Goal: Task Accomplishment & Management: Complete application form

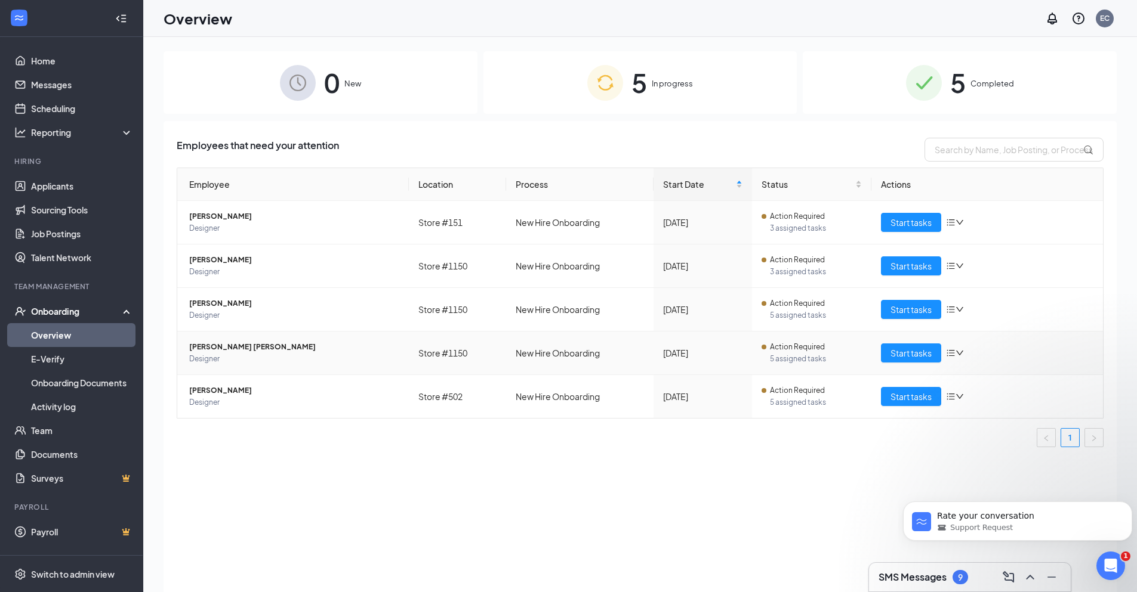
click at [959, 350] on icon "down" at bounding box center [959, 353] width 8 height 8
click at [258, 354] on span "Designer" at bounding box center [294, 359] width 210 height 12
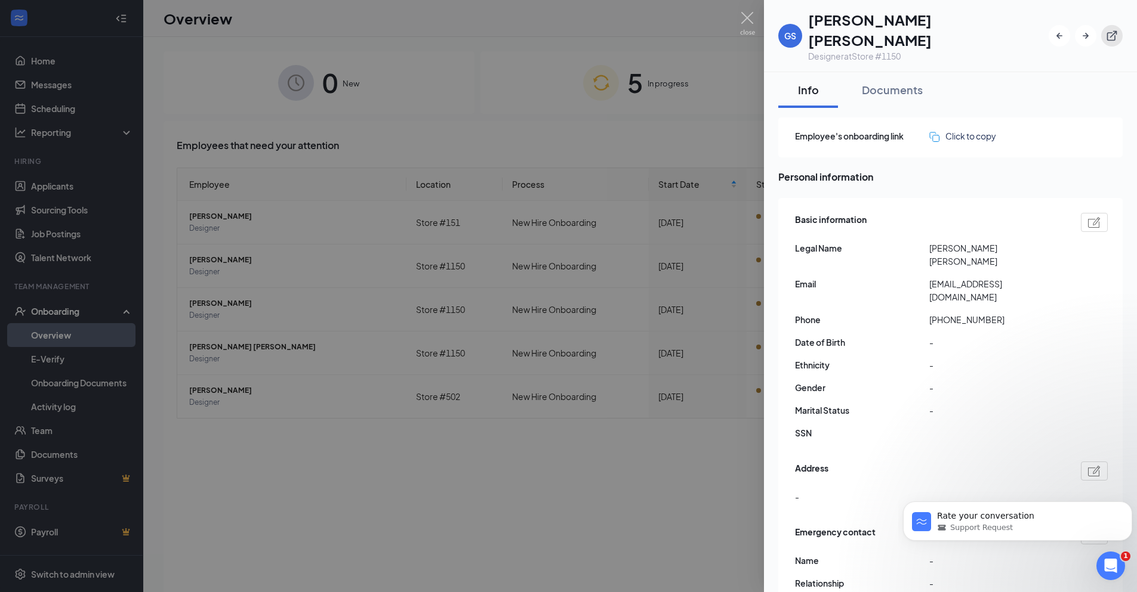
click at [1112, 30] on icon "ExternalLink" at bounding box center [1112, 36] width 12 height 12
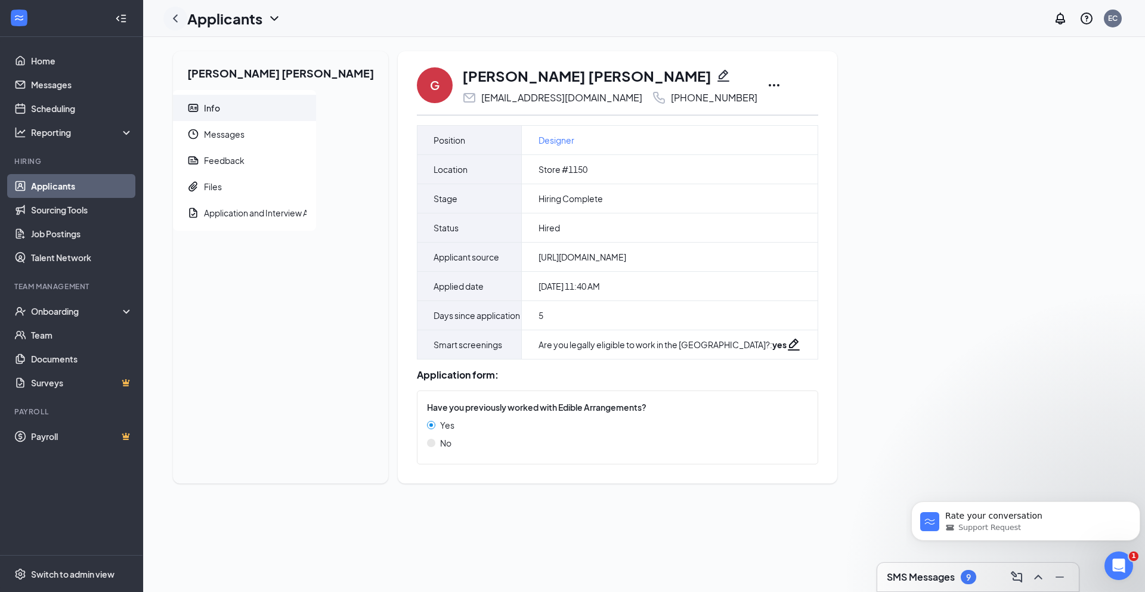
click at [179, 20] on icon "ChevronLeft" at bounding box center [175, 18] width 14 height 14
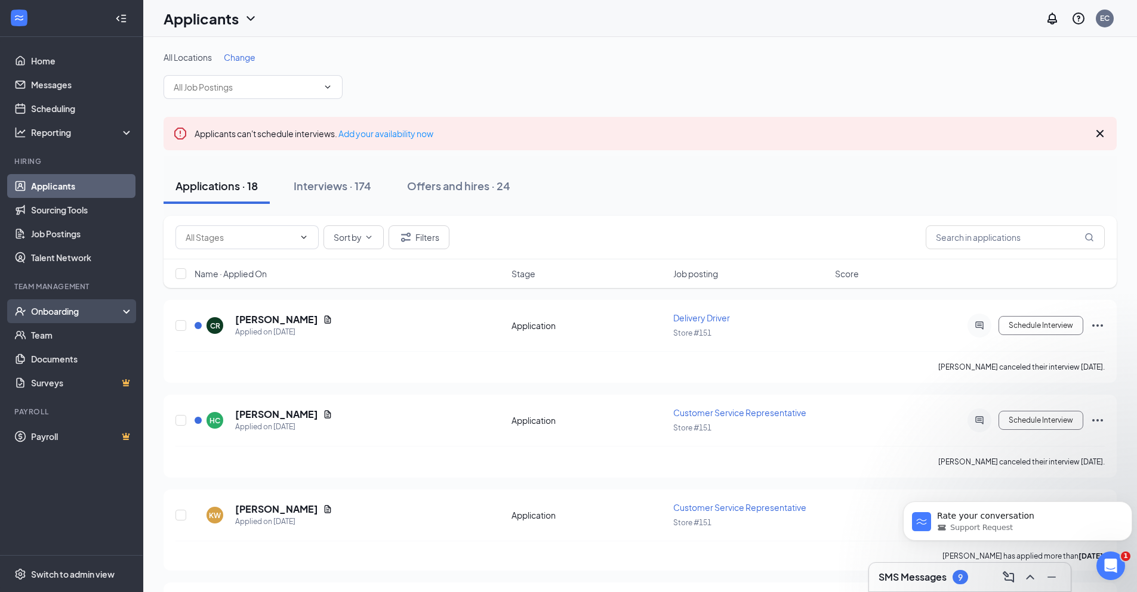
click at [66, 304] on div "Onboarding" at bounding box center [71, 311] width 143 height 24
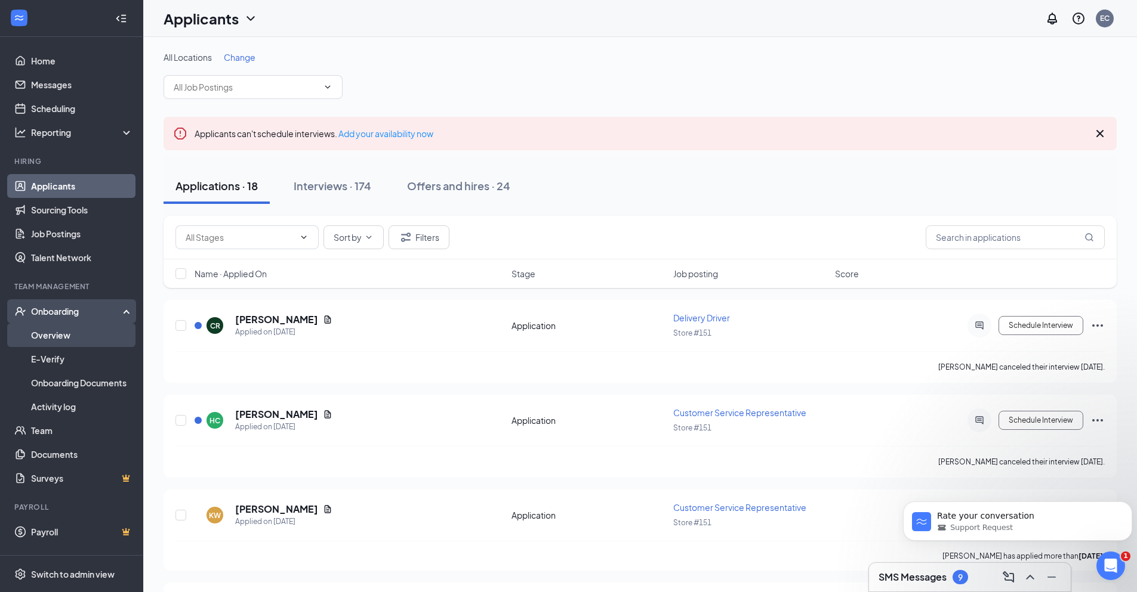
click at [62, 334] on link "Overview" at bounding box center [82, 335] width 102 height 24
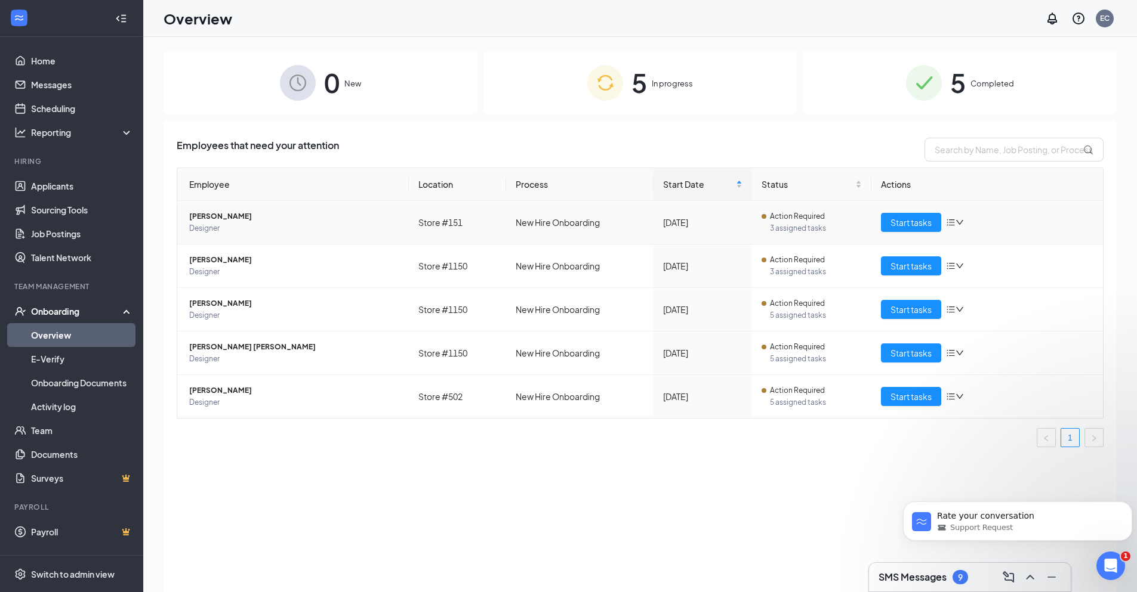
click at [957, 221] on icon "down" at bounding box center [959, 222] width 8 height 8
click at [219, 225] on span "Designer" at bounding box center [294, 229] width 210 height 12
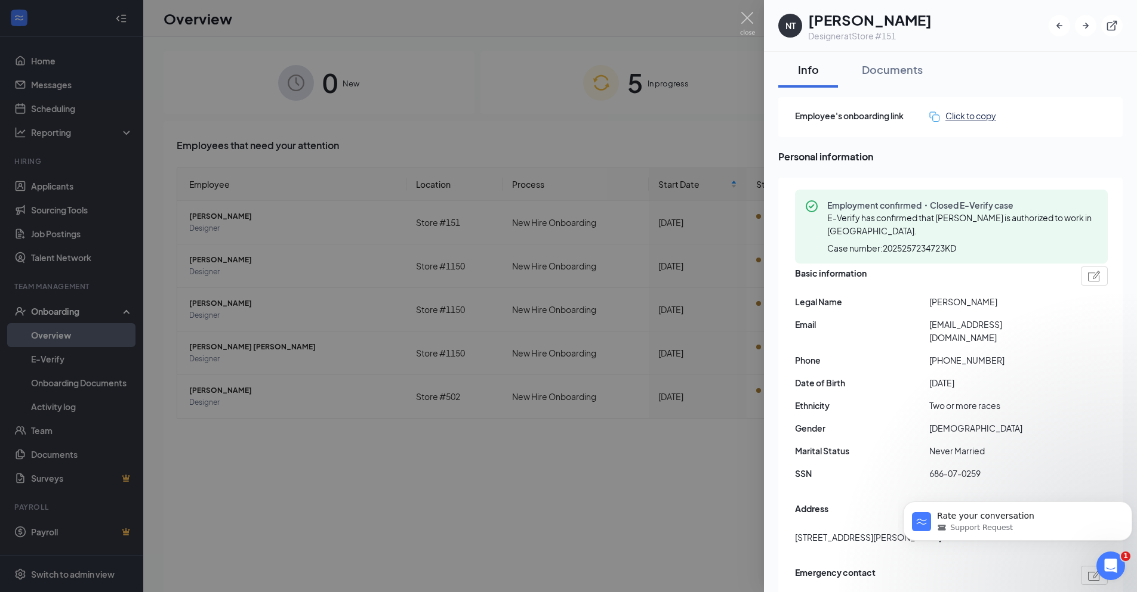
click at [969, 119] on div "Click to copy" at bounding box center [962, 115] width 67 height 13
click at [743, 27] on img at bounding box center [747, 23] width 15 height 23
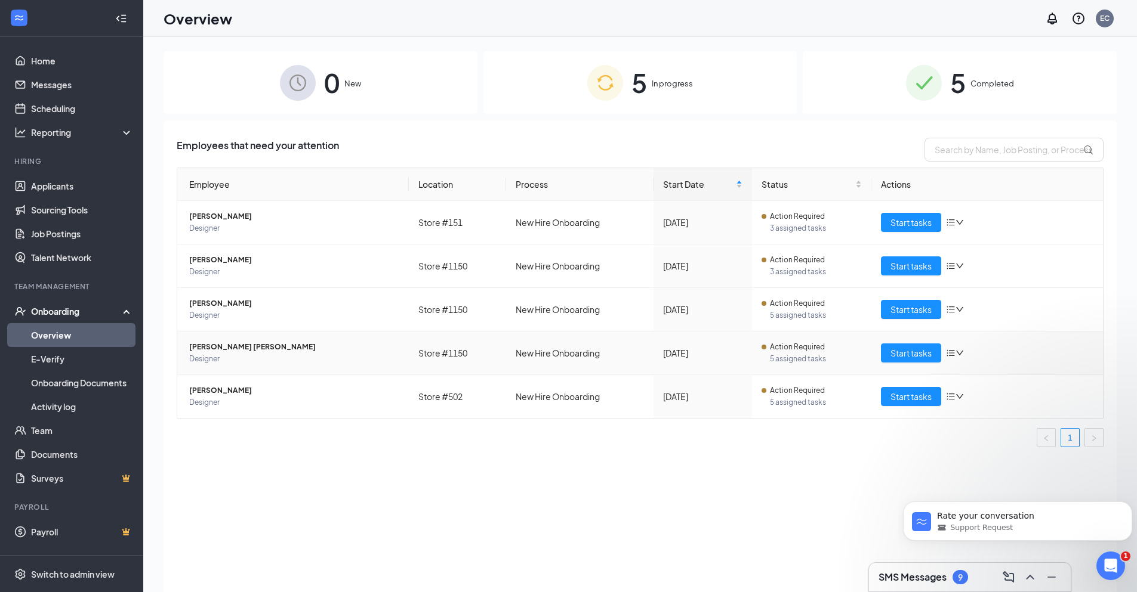
click at [243, 348] on span "[PERSON_NAME] [PERSON_NAME]" at bounding box center [294, 347] width 210 height 12
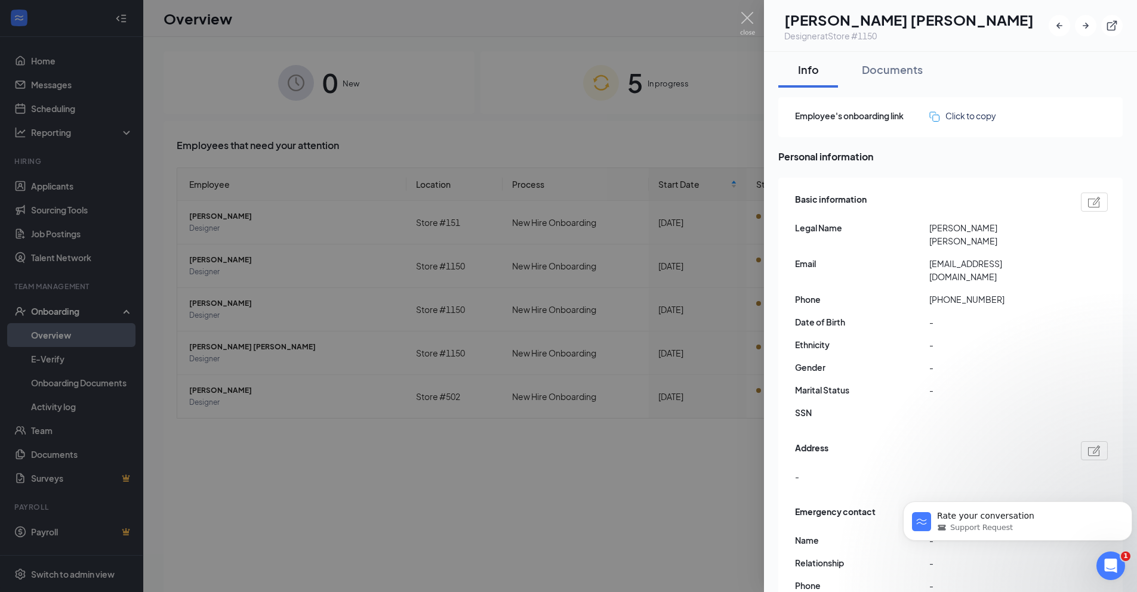
click at [984, 123] on div "Employee's onboarding link Click to copy" at bounding box center [950, 117] width 344 height 40
click at [983, 119] on div "Click to copy" at bounding box center [962, 115] width 67 height 13
drag, startPoint x: 743, startPoint y: 18, endPoint x: 727, endPoint y: 62, distance: 46.4
click at [743, 18] on img at bounding box center [747, 23] width 15 height 23
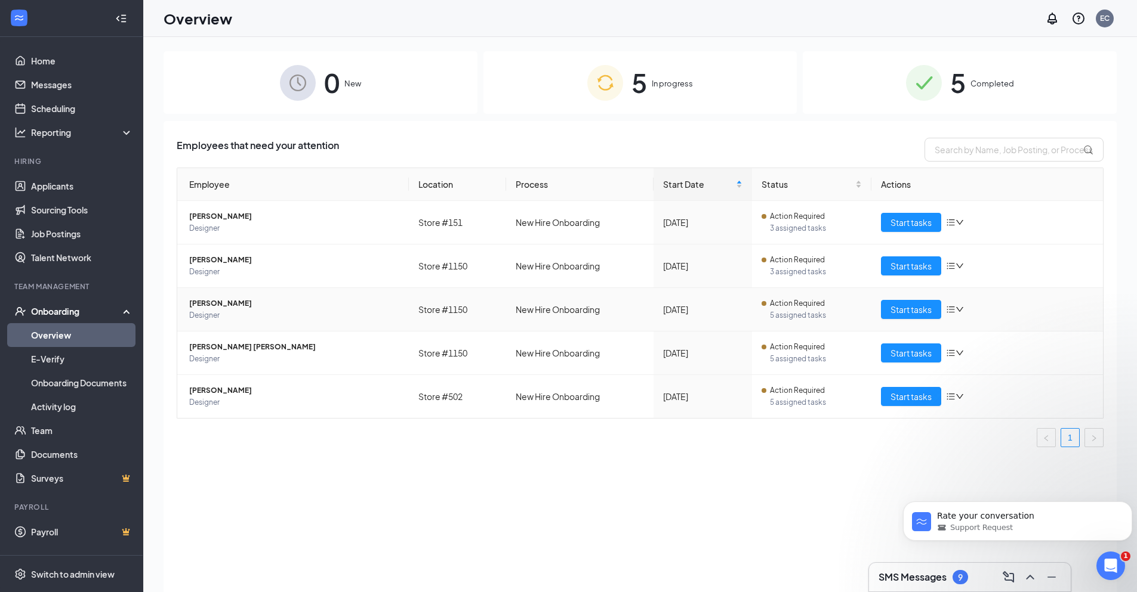
click at [220, 303] on span "[PERSON_NAME]" at bounding box center [294, 304] width 210 height 12
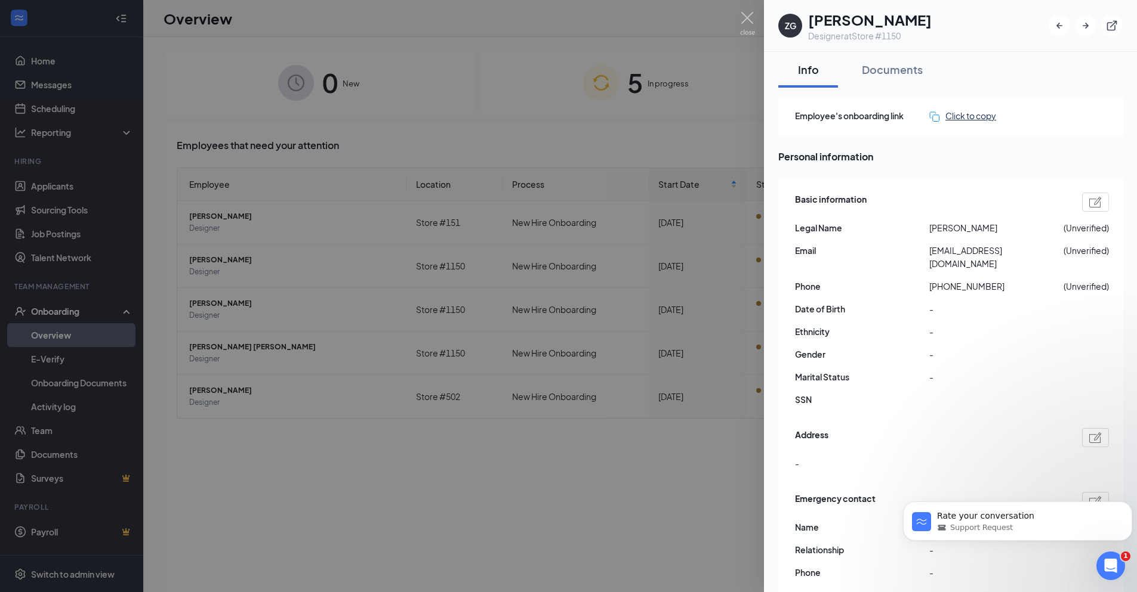
click at [969, 121] on div "Click to copy" at bounding box center [962, 115] width 67 height 13
click at [751, 19] on img at bounding box center [747, 23] width 15 height 23
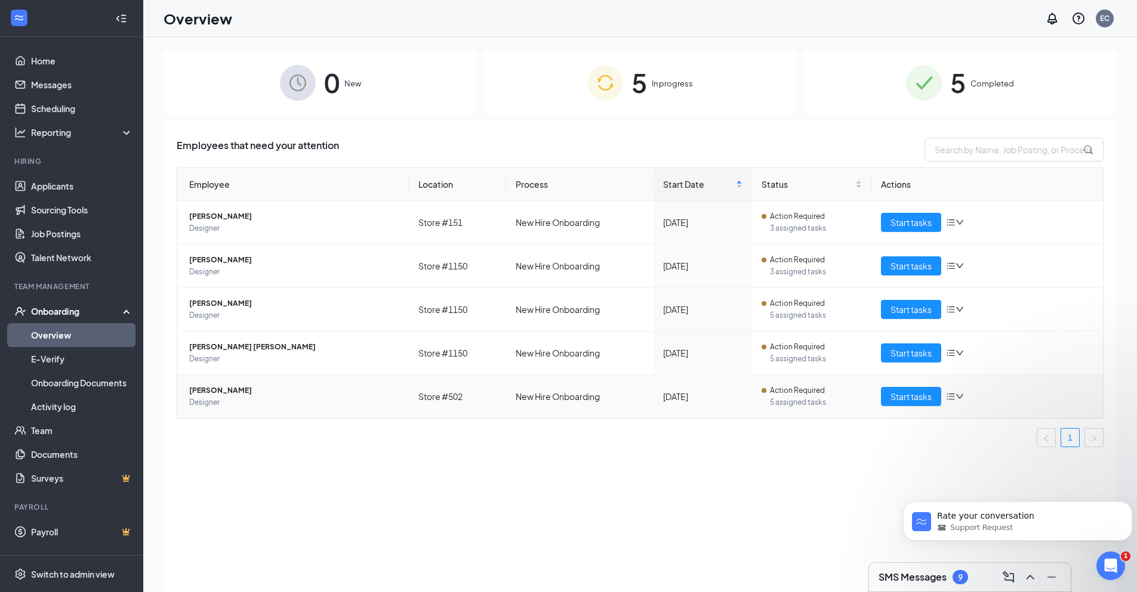
click at [239, 391] on span "[PERSON_NAME]" at bounding box center [294, 391] width 210 height 12
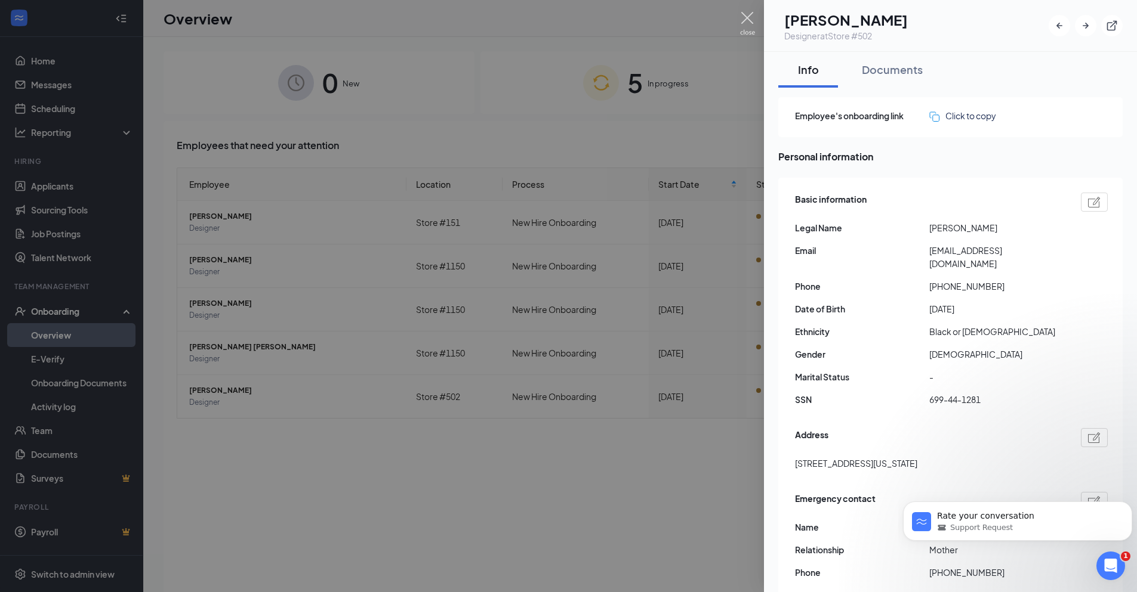
click at [750, 16] on img at bounding box center [747, 23] width 15 height 23
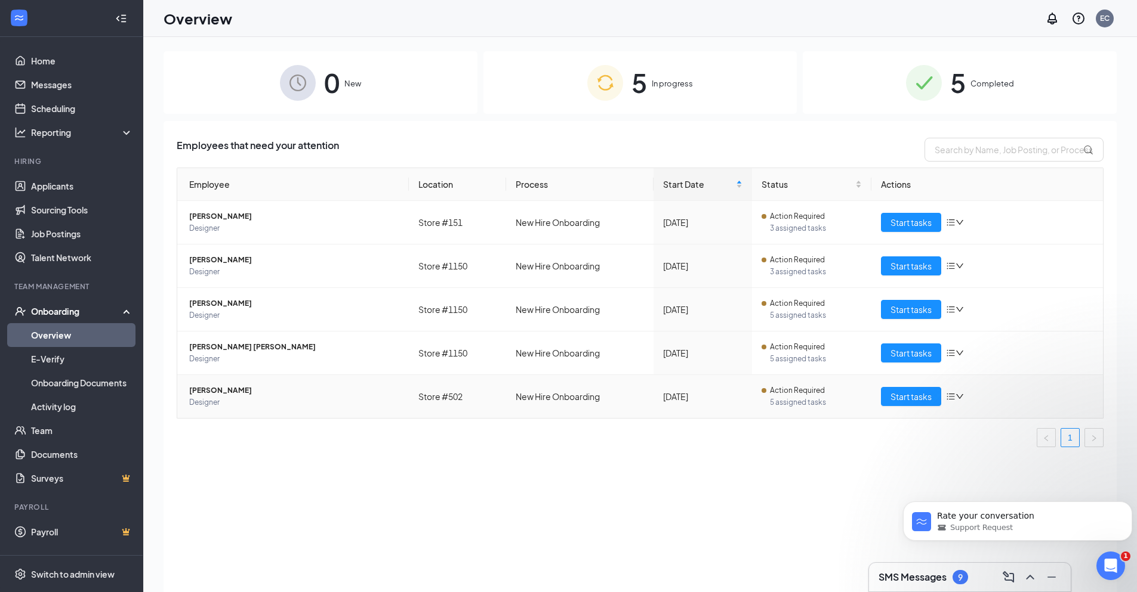
click at [207, 392] on span "[PERSON_NAME]" at bounding box center [294, 391] width 210 height 12
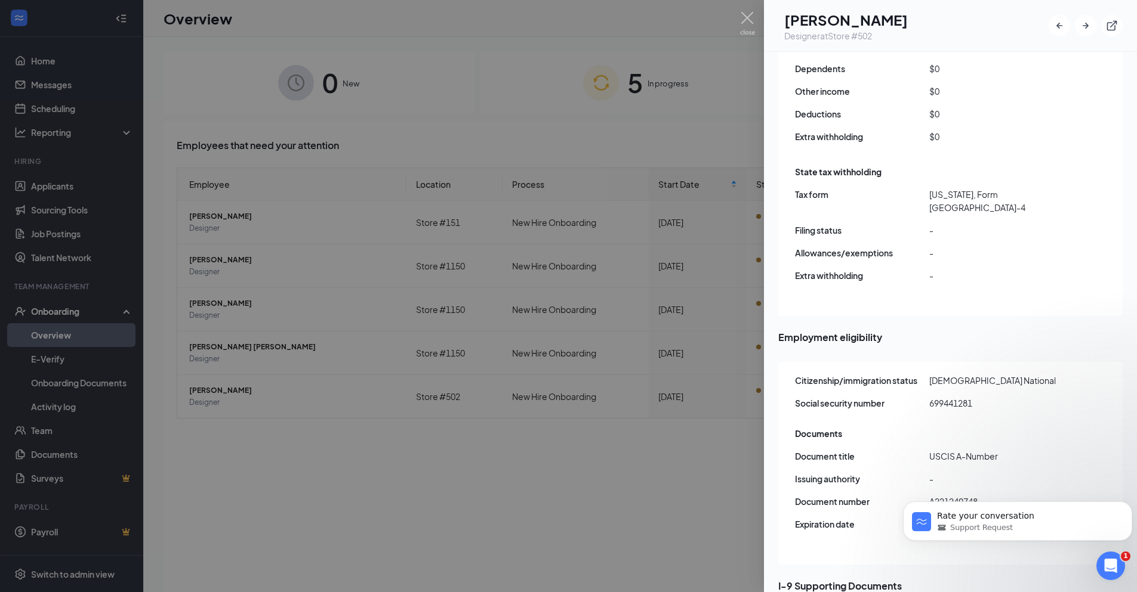
scroll to position [1094, 0]
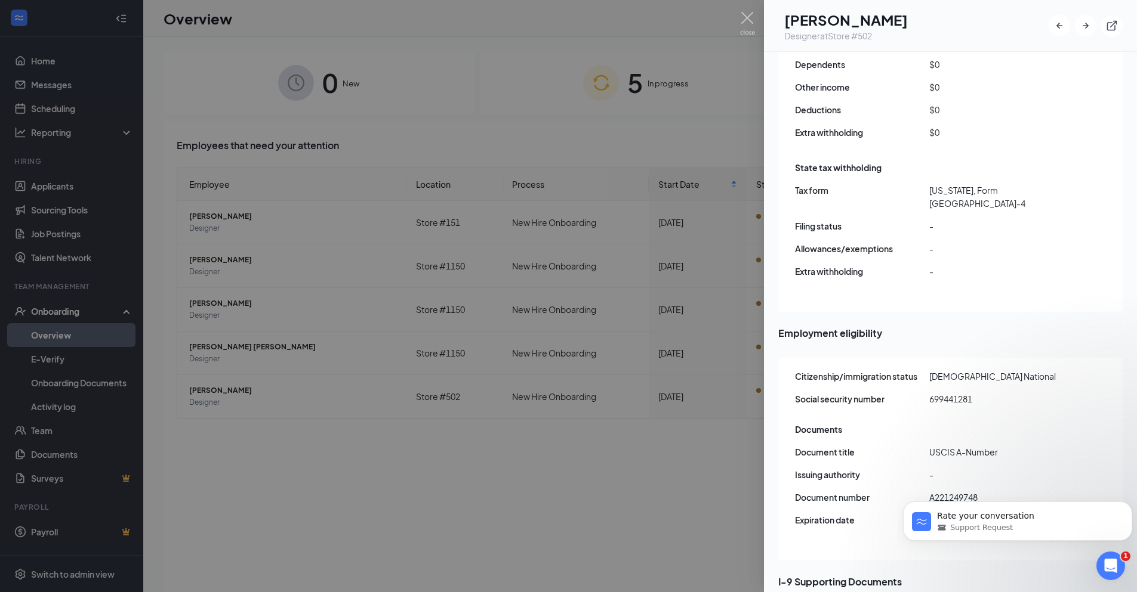
click at [575, 495] on div at bounding box center [568, 296] width 1137 height 592
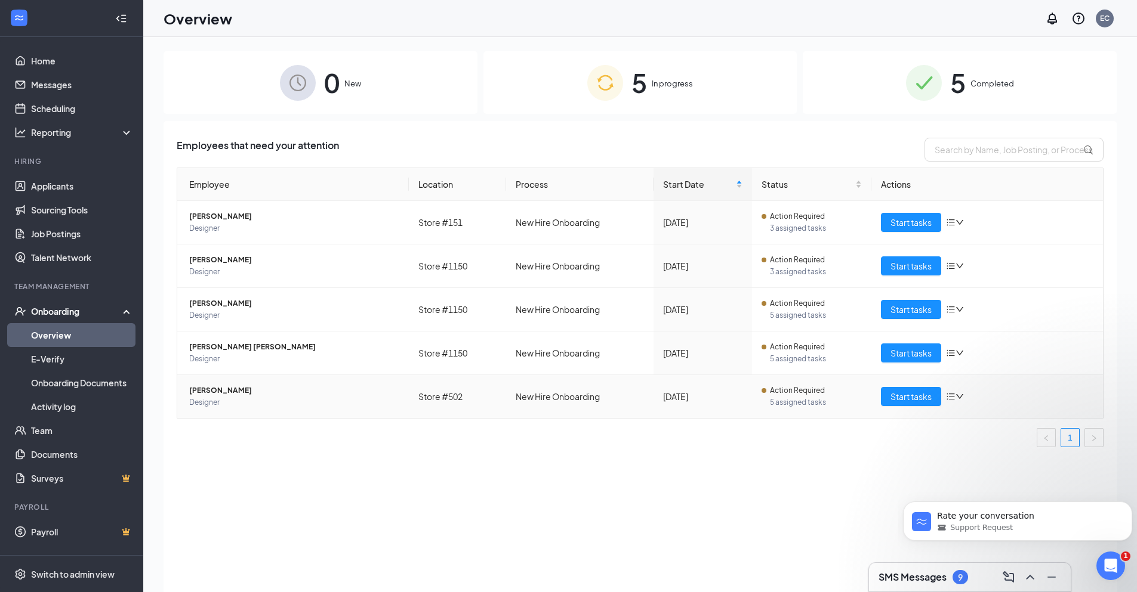
click at [807, 398] on span "5 assigned tasks" at bounding box center [816, 403] width 92 height 12
click at [900, 396] on span "Start tasks" at bounding box center [910, 396] width 41 height 13
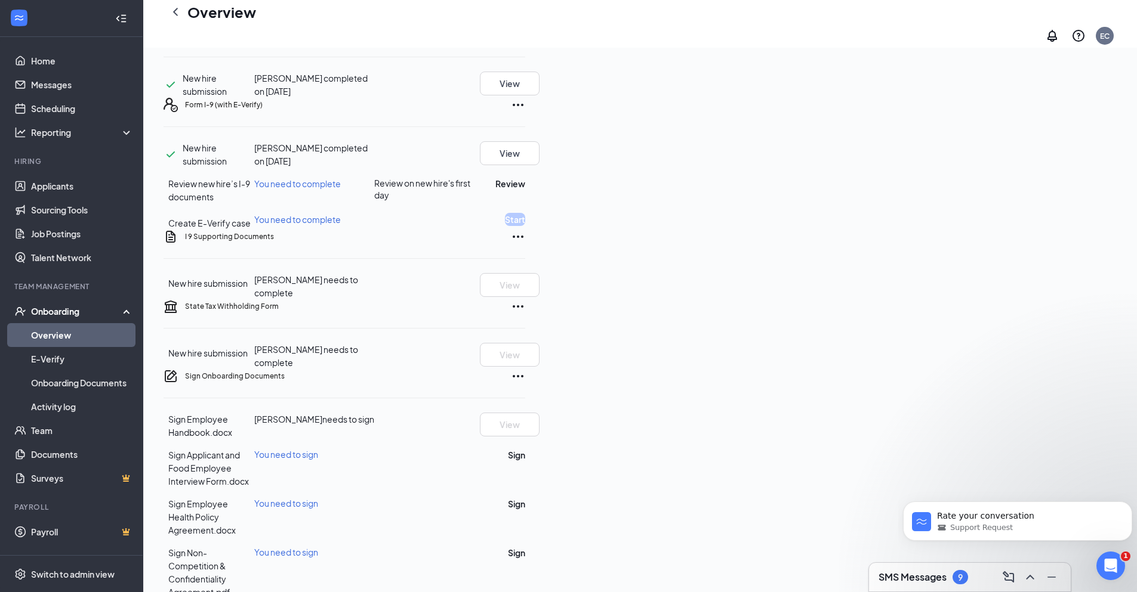
scroll to position [239, 0]
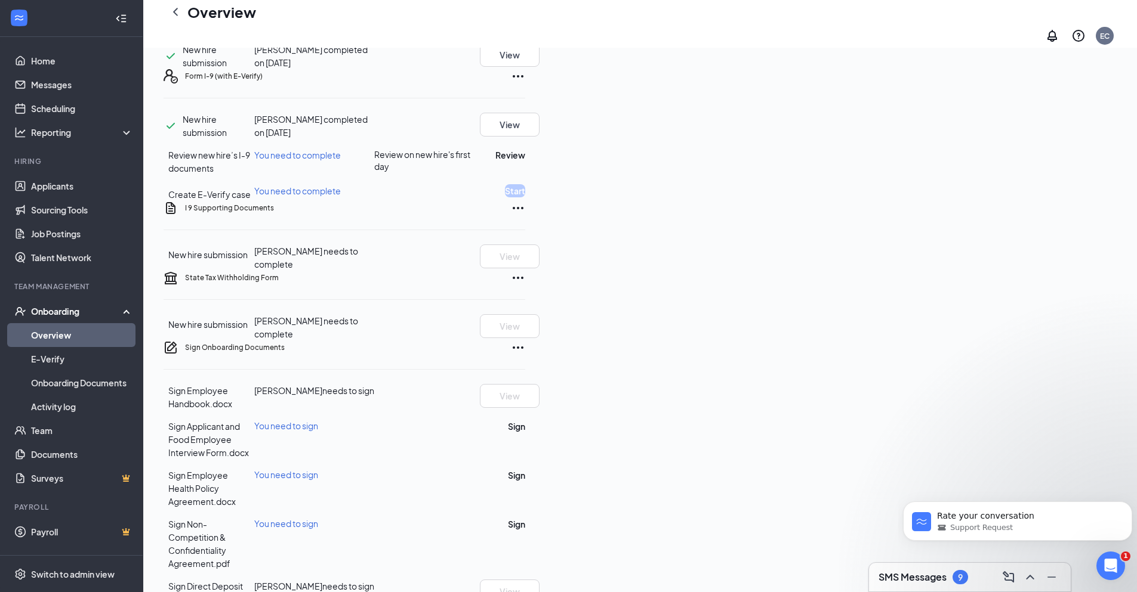
click at [248, 260] on span "New hire submission" at bounding box center [207, 254] width 79 height 11
click at [525, 215] on icon "Ellipses" at bounding box center [518, 208] width 14 height 14
click at [525, 271] on div "I 9 Supporting Documents New hire submission Makaeila J Carbon needs to complet…" at bounding box center [344, 236] width 362 height 70
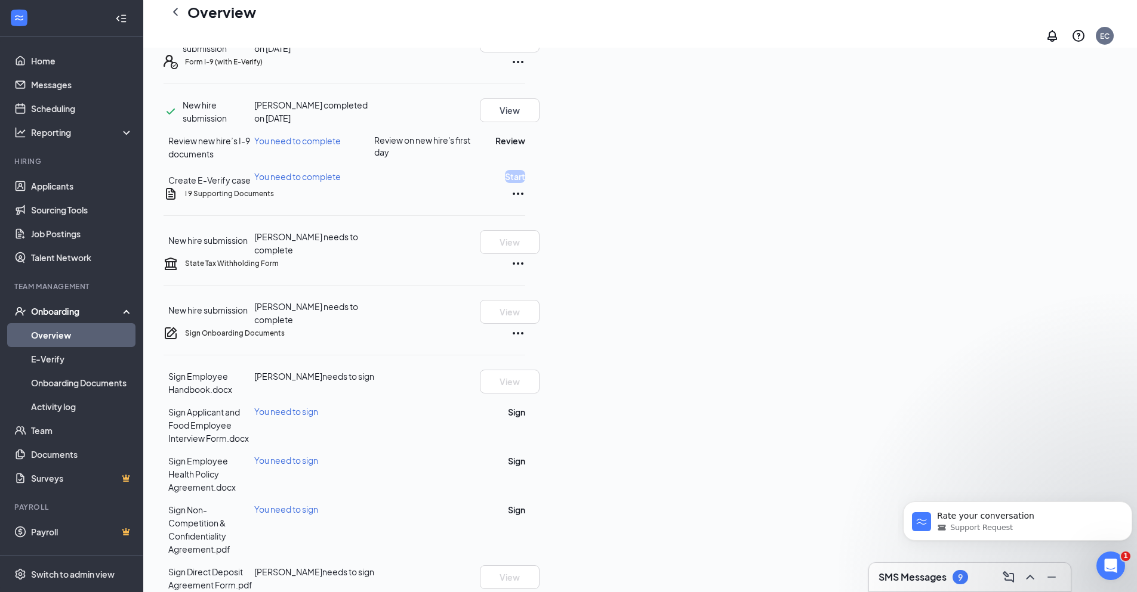
scroll to position [298, 0]
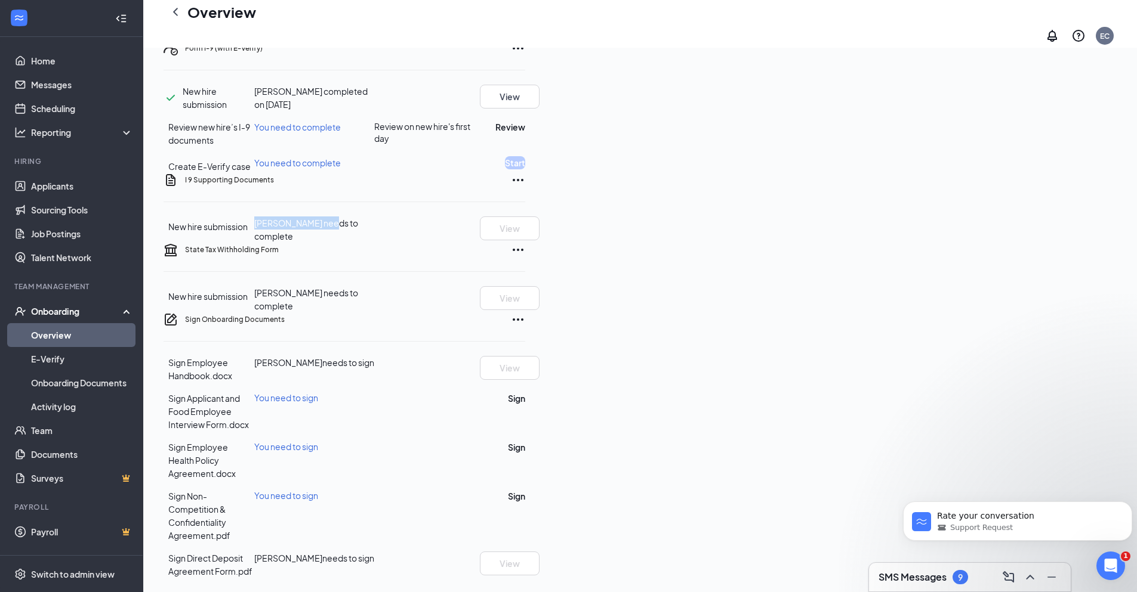
drag, startPoint x: 418, startPoint y: 309, endPoint x: 486, endPoint y: 310, distance: 68.6
click at [358, 242] on span "Makaeila J Carbon needs to complete" at bounding box center [306, 230] width 104 height 24
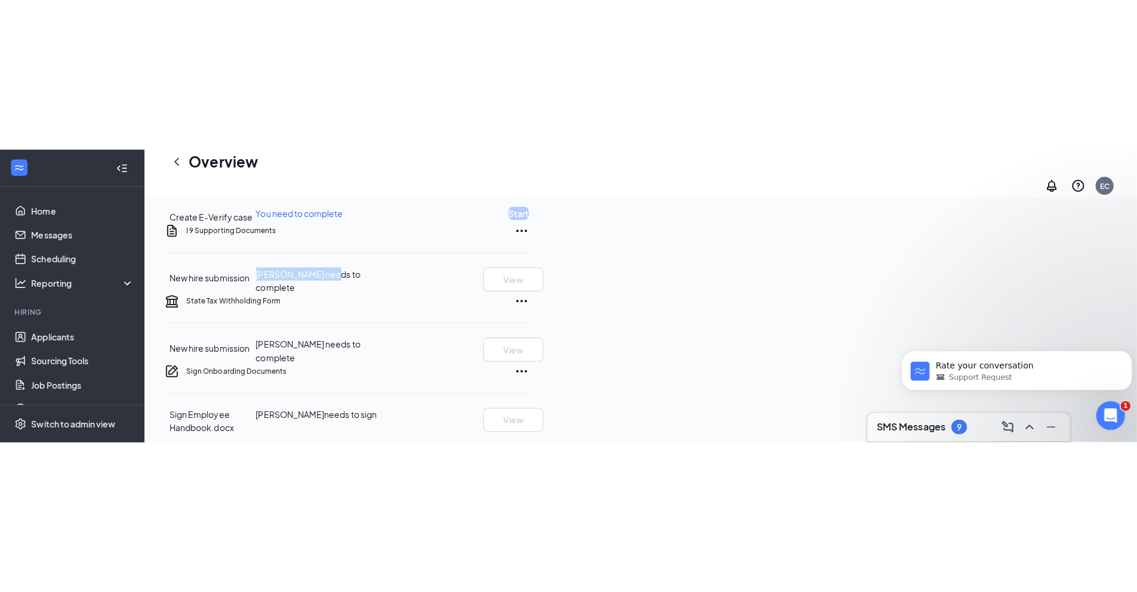
scroll to position [367, 0]
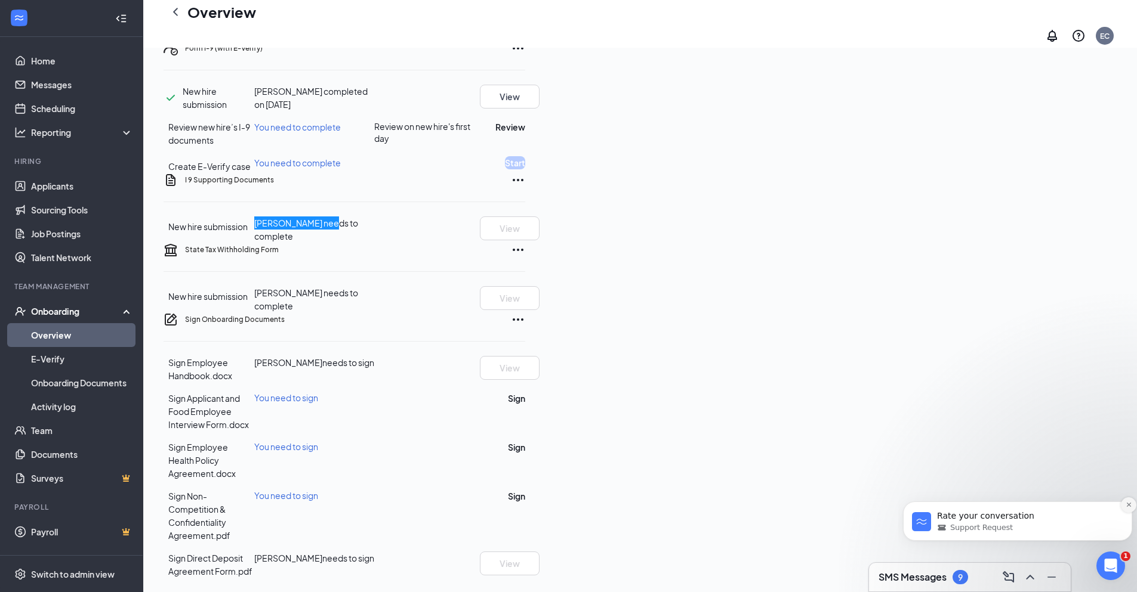
click at [1124, 506] on button "Dismiss notification" at bounding box center [1128, 506] width 16 height 16
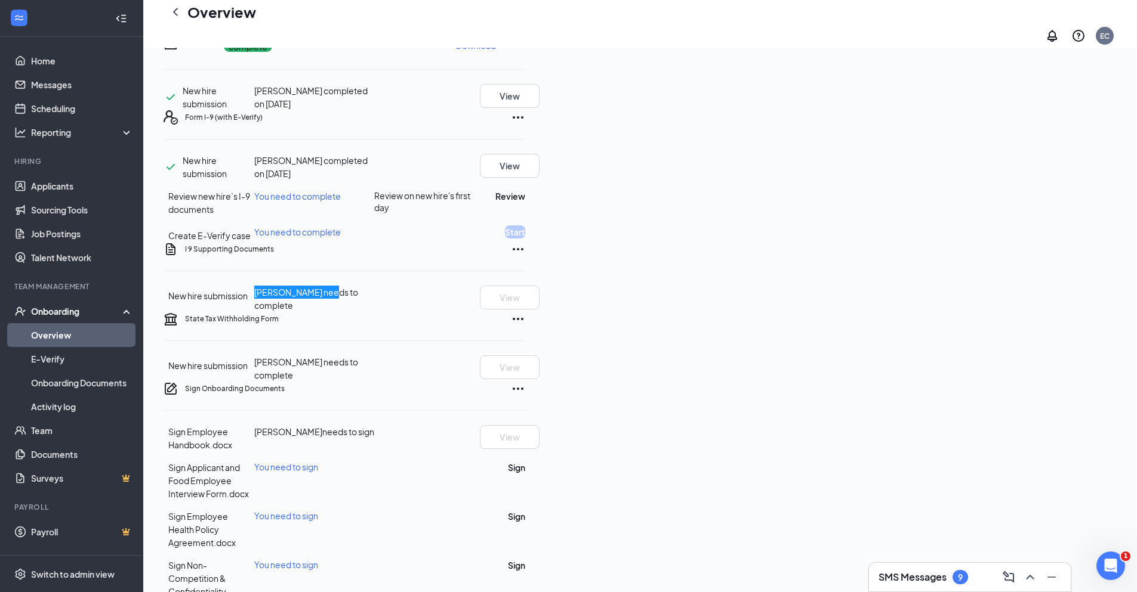
scroll to position [188, 0]
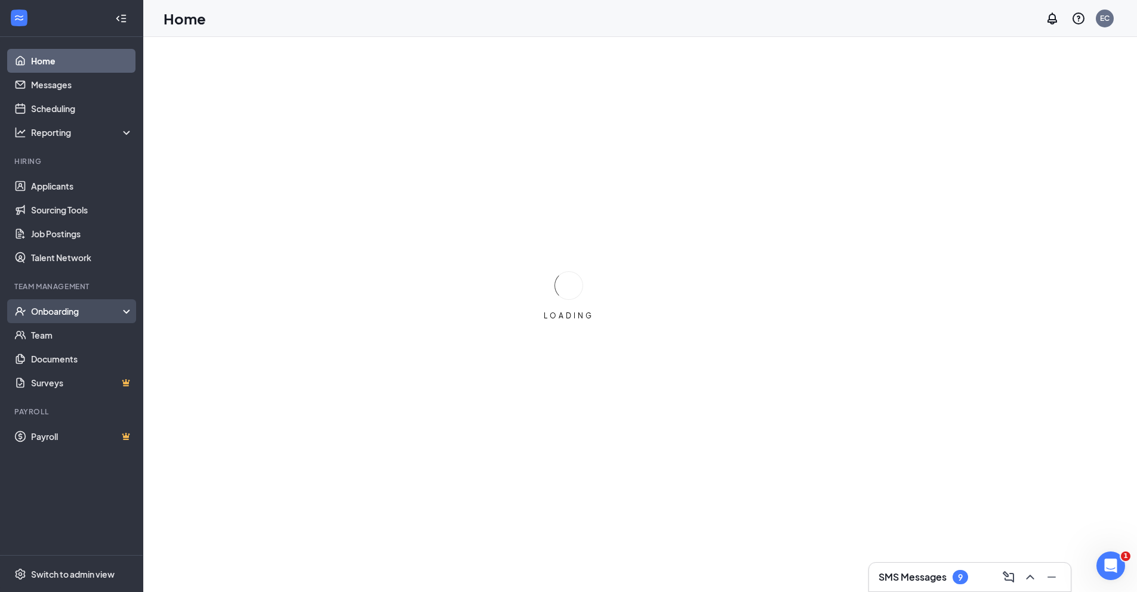
click at [55, 313] on div "Onboarding" at bounding box center [77, 311] width 92 height 12
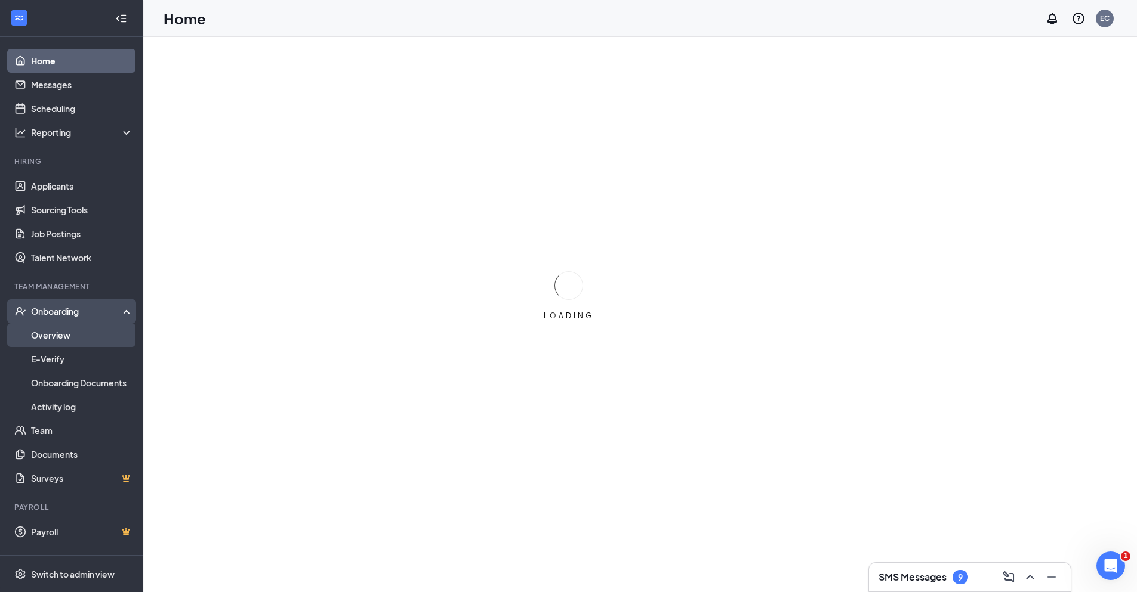
click at [31, 339] on link "Overview" at bounding box center [82, 335] width 102 height 24
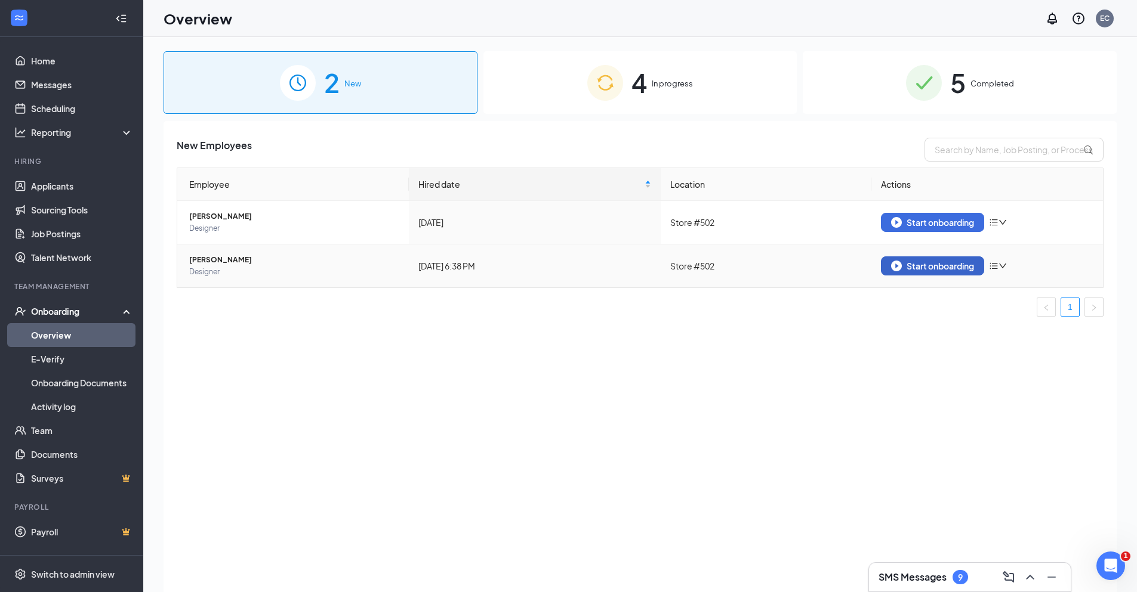
click at [925, 266] on div "Start onboarding" at bounding box center [932, 266] width 83 height 11
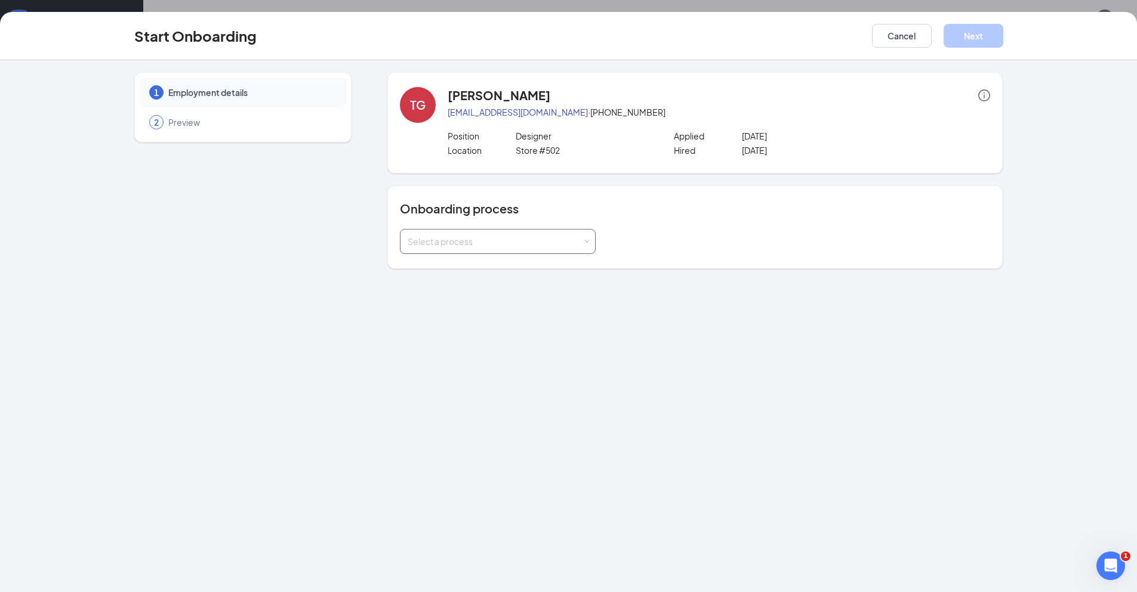
click at [578, 239] on div "Select a process" at bounding box center [494, 242] width 175 height 12
click at [333, 255] on div "1 Employment details 2 Preview" at bounding box center [242, 170] width 217 height 197
click at [459, 235] on div "Select a process" at bounding box center [497, 242] width 180 height 24
click at [444, 283] on span "New Hire Onboarding" at bounding box center [446, 288] width 84 height 11
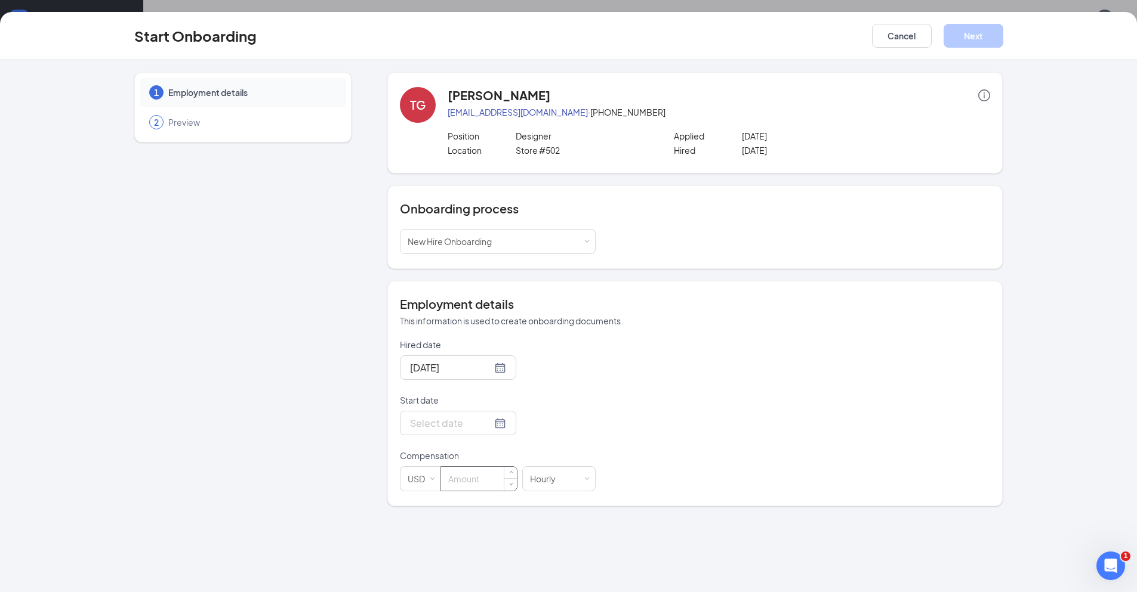
click at [475, 474] on input at bounding box center [479, 479] width 76 height 24
type input "13"
click at [487, 420] on div at bounding box center [458, 423] width 96 height 15
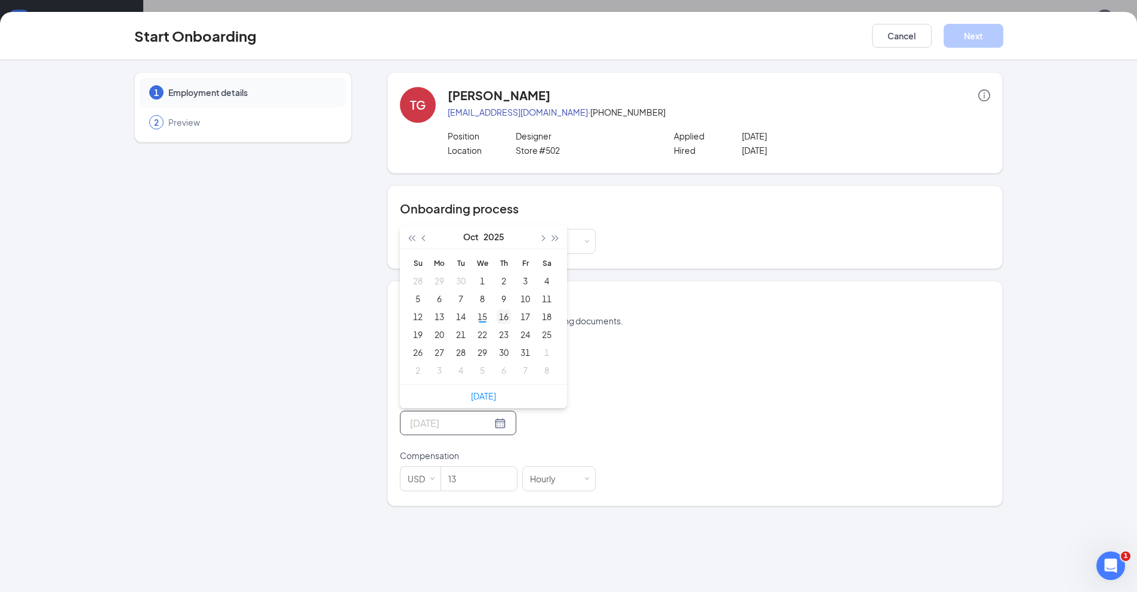
type input "[DATE]"
click at [508, 314] on div "16" at bounding box center [503, 317] width 14 height 14
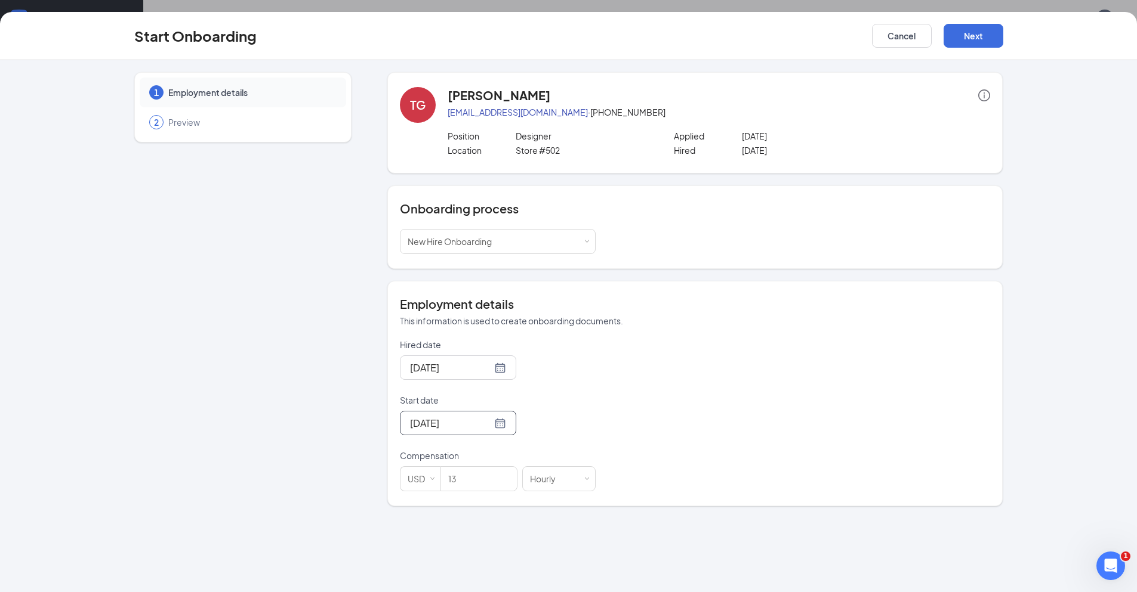
click at [544, 413] on div "[DATE]" at bounding box center [498, 423] width 196 height 24
click at [489, 366] on div at bounding box center [458, 367] width 96 height 15
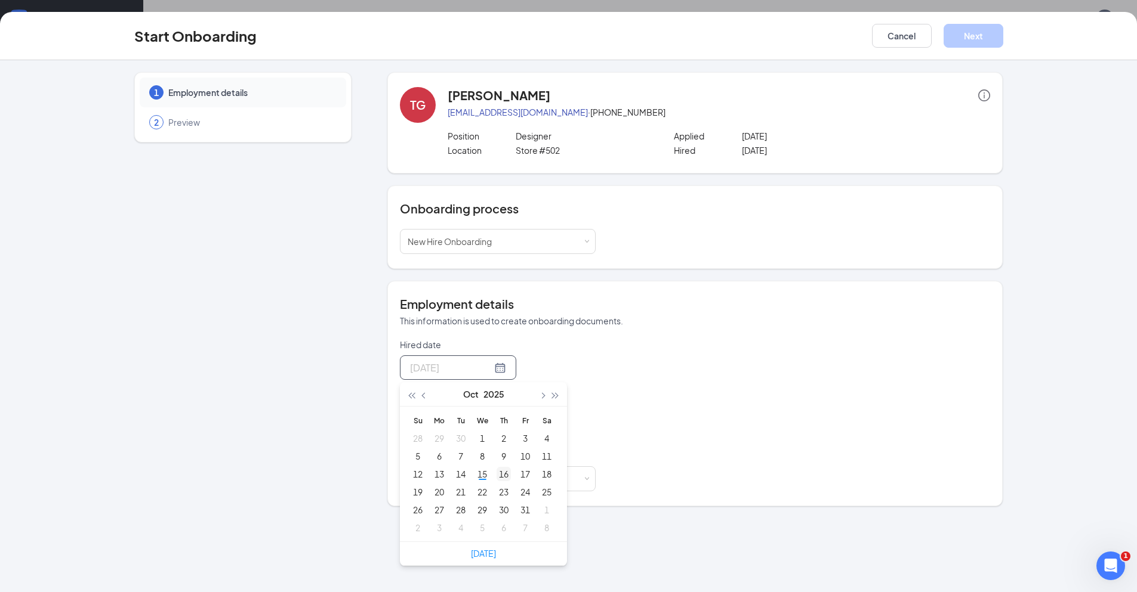
type input "[DATE]"
click at [504, 473] on div "16" at bounding box center [503, 474] width 14 height 14
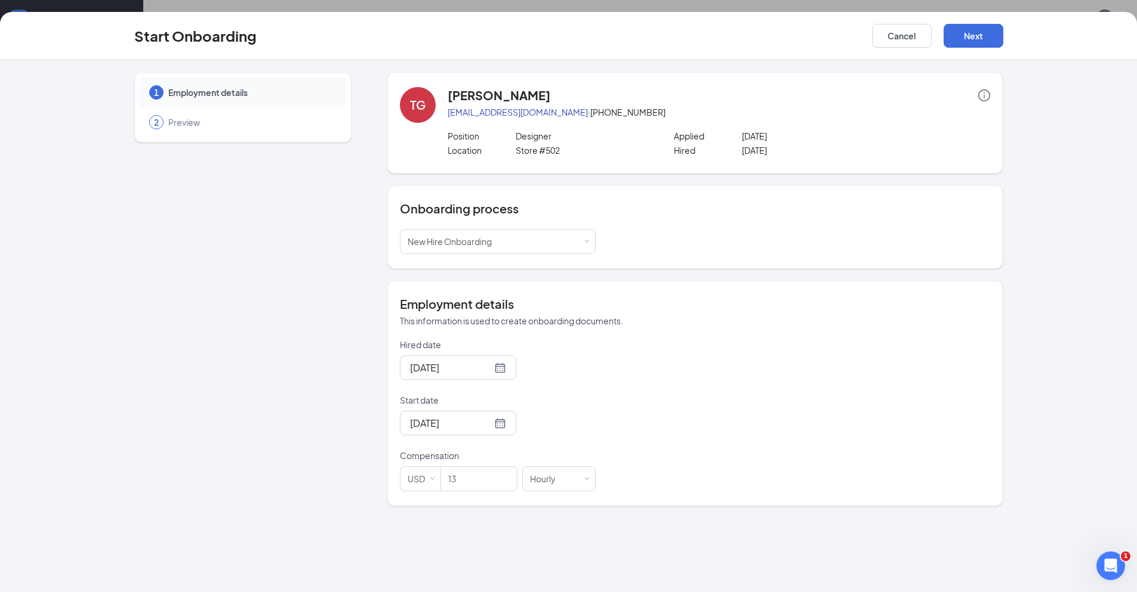
click at [615, 402] on div "Hired date [DATE] [DATE] Su Mo Tu We Th Fr Sa 28 29 30 1 2 3 4 5 6 7 8 9 10 11 …" at bounding box center [695, 415] width 590 height 153
click at [974, 36] on button "Next" at bounding box center [973, 36] width 60 height 24
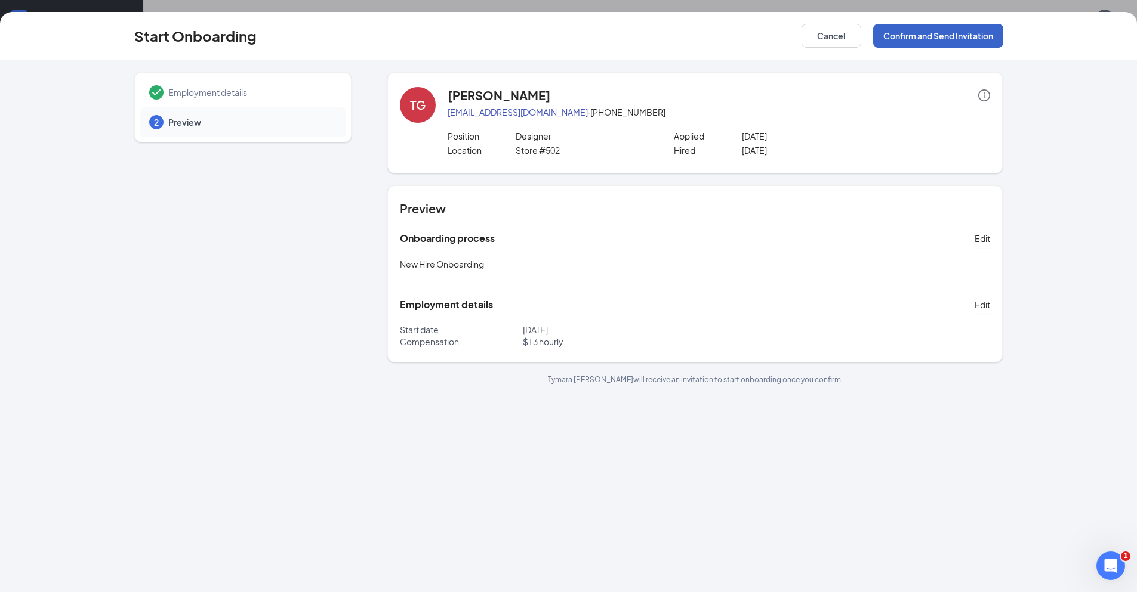
click at [974, 36] on button "Confirm and Send Invitation" at bounding box center [938, 36] width 130 height 24
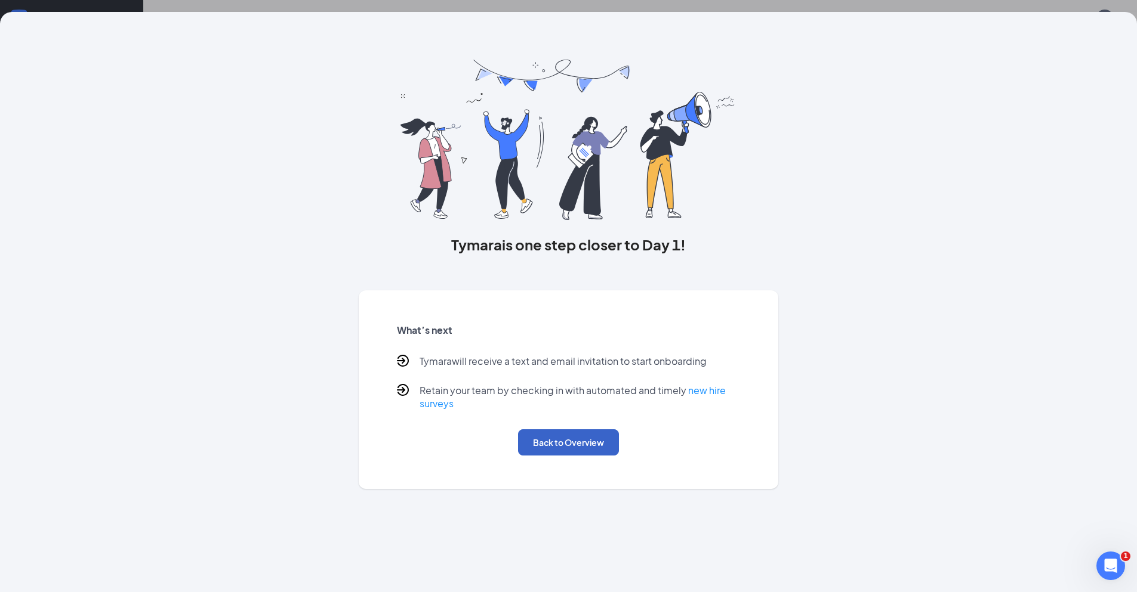
click at [574, 440] on button "Back to Overview" at bounding box center [568, 443] width 101 height 26
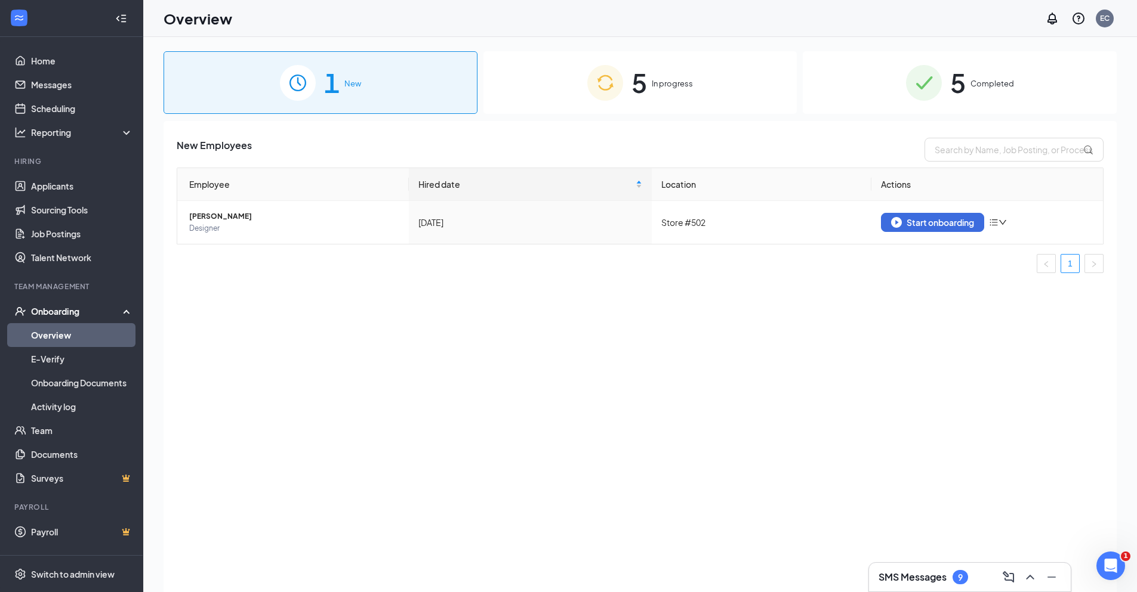
click at [674, 94] on div "5 In progress" at bounding box center [640, 82] width 314 height 63
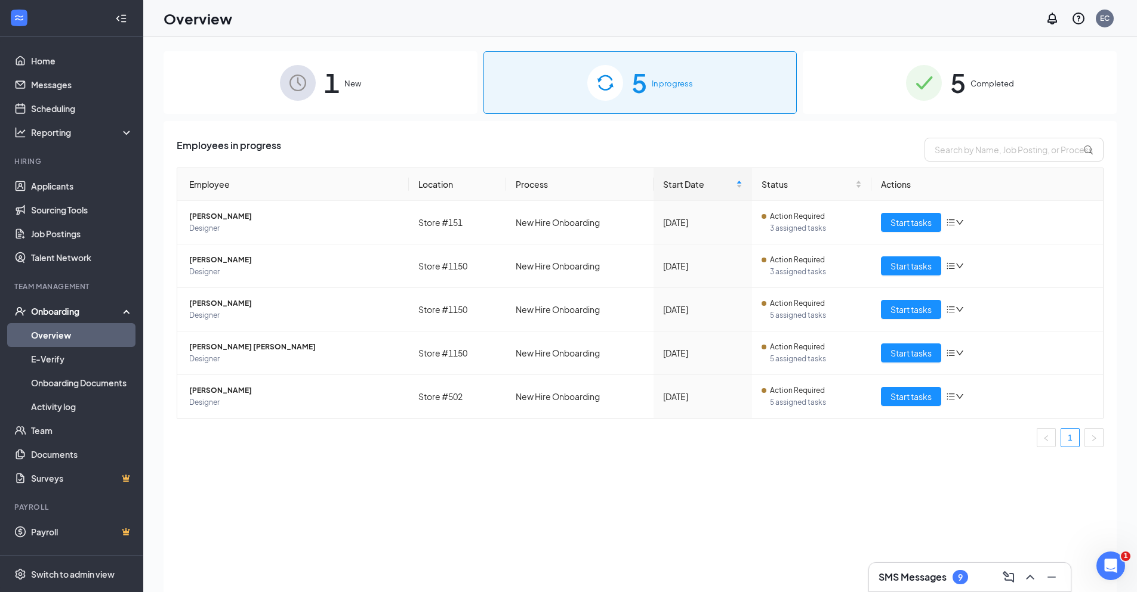
click at [962, 78] on span "5" at bounding box center [958, 82] width 16 height 41
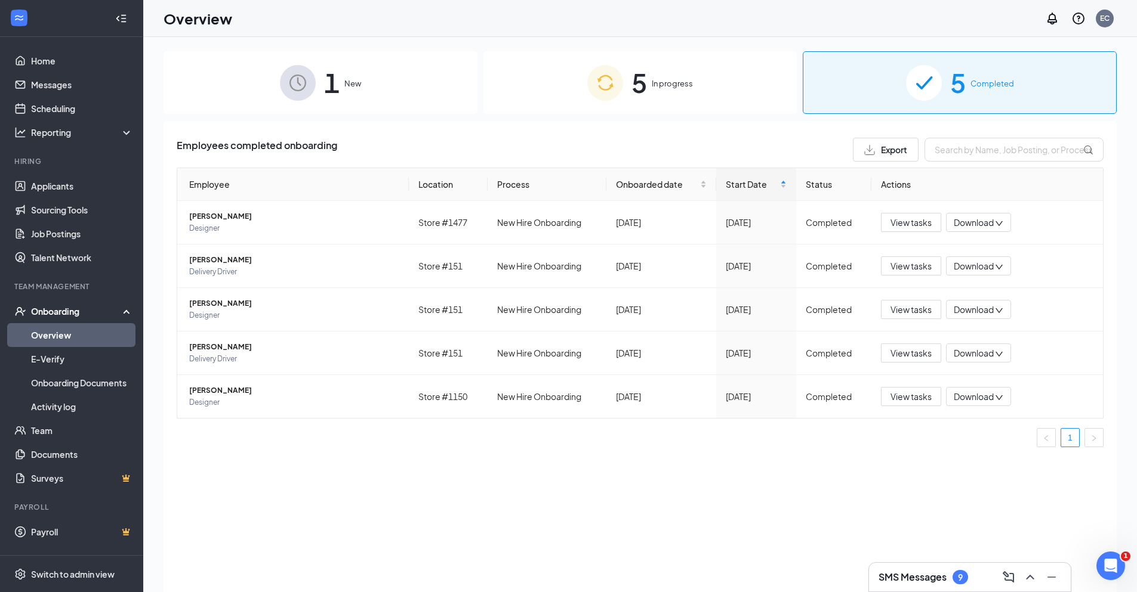
click at [664, 94] on div "5 In progress" at bounding box center [640, 82] width 314 height 63
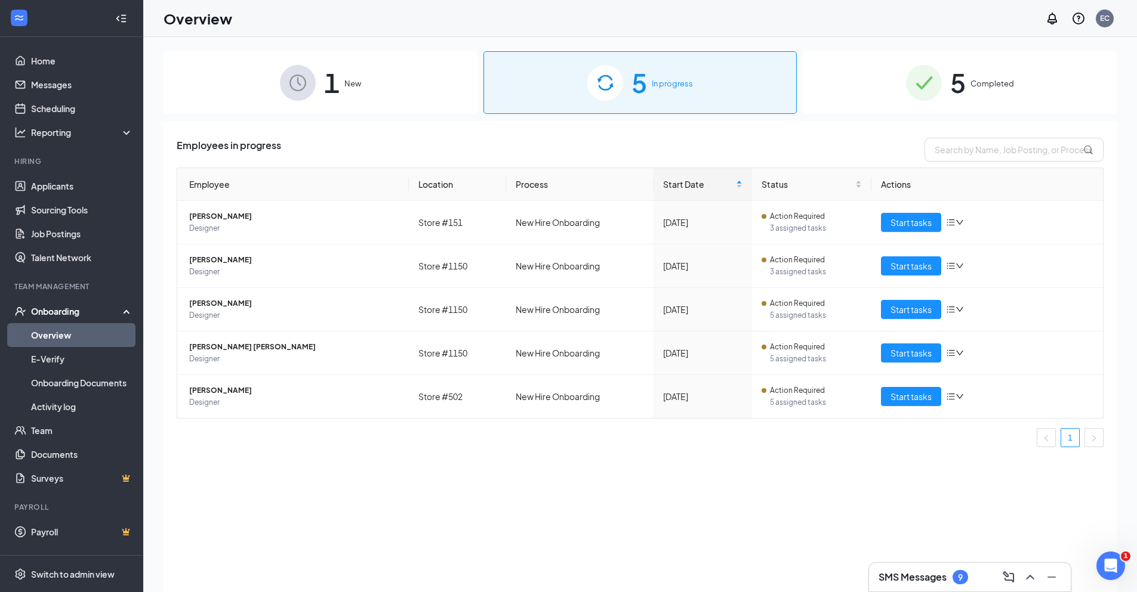
click at [345, 100] on div "1 New" at bounding box center [320, 82] width 314 height 63
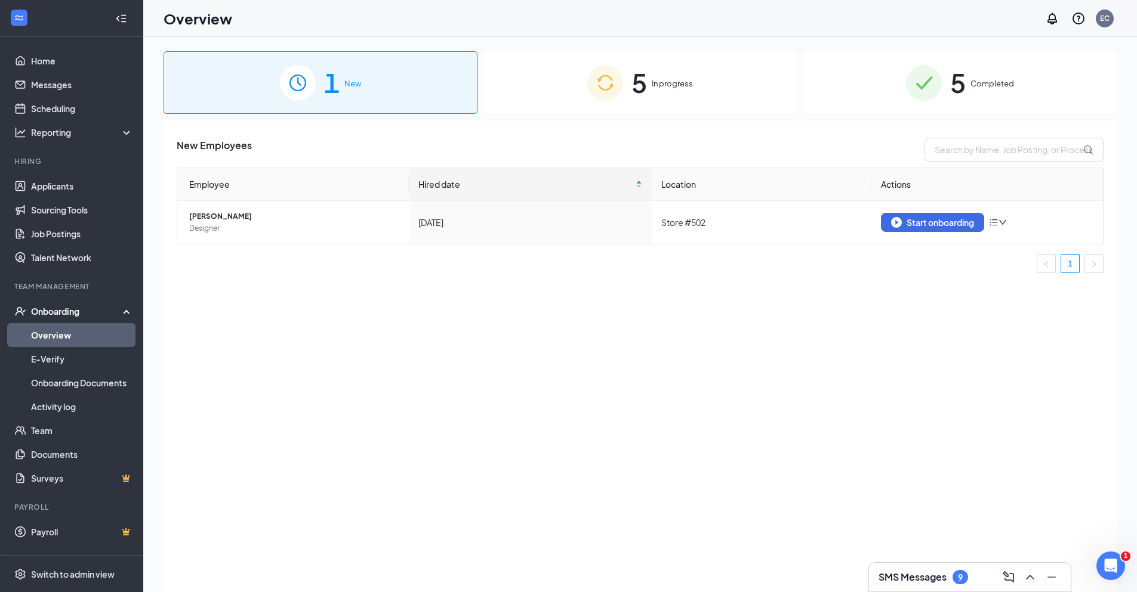
click at [611, 89] on img at bounding box center [605, 83] width 36 height 36
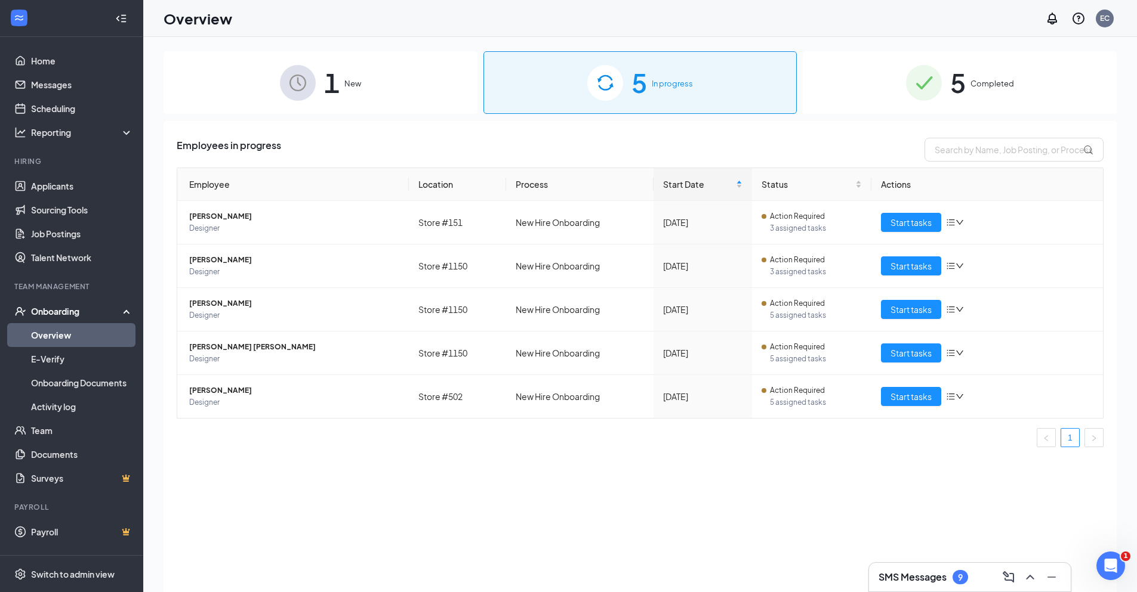
click at [313, 87] on img at bounding box center [298, 83] width 36 height 36
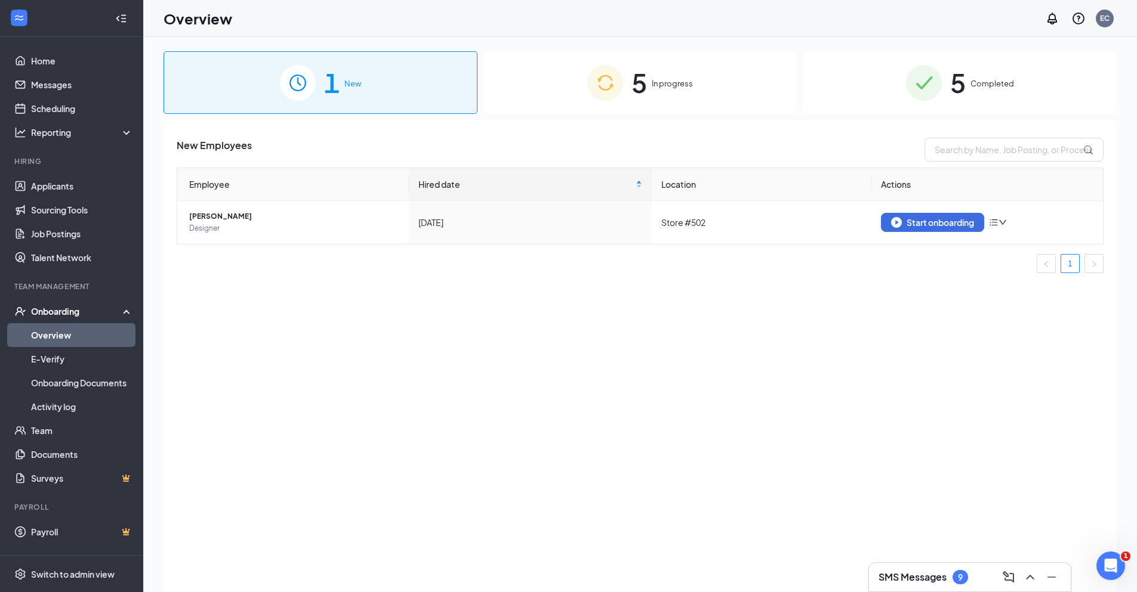
click at [955, 83] on span "5" at bounding box center [958, 82] width 16 height 41
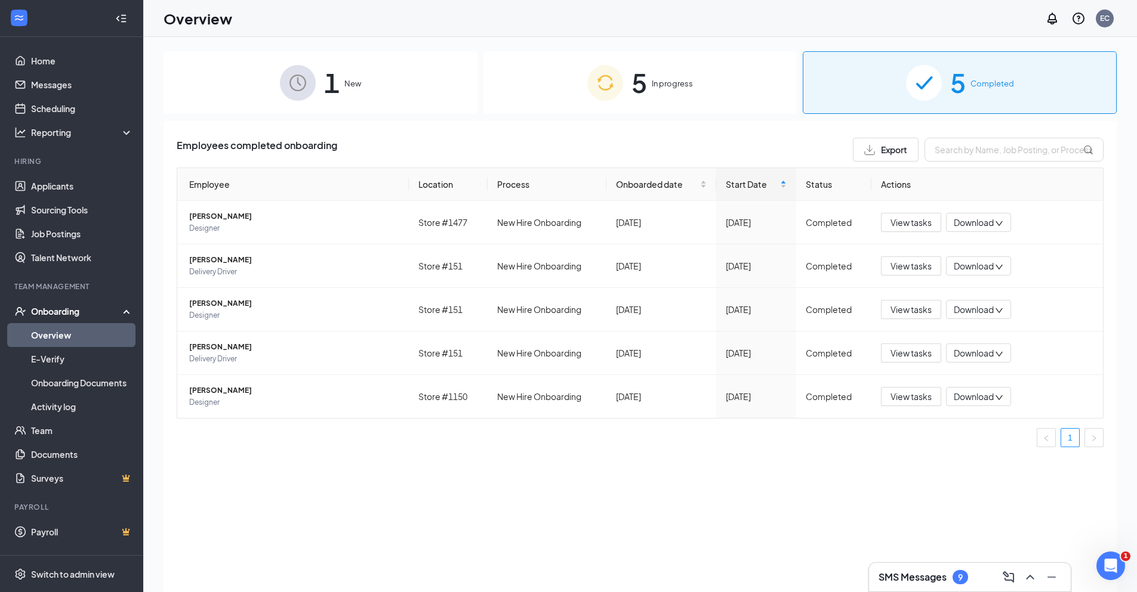
click at [316, 82] on div "1 New" at bounding box center [320, 82] width 314 height 63
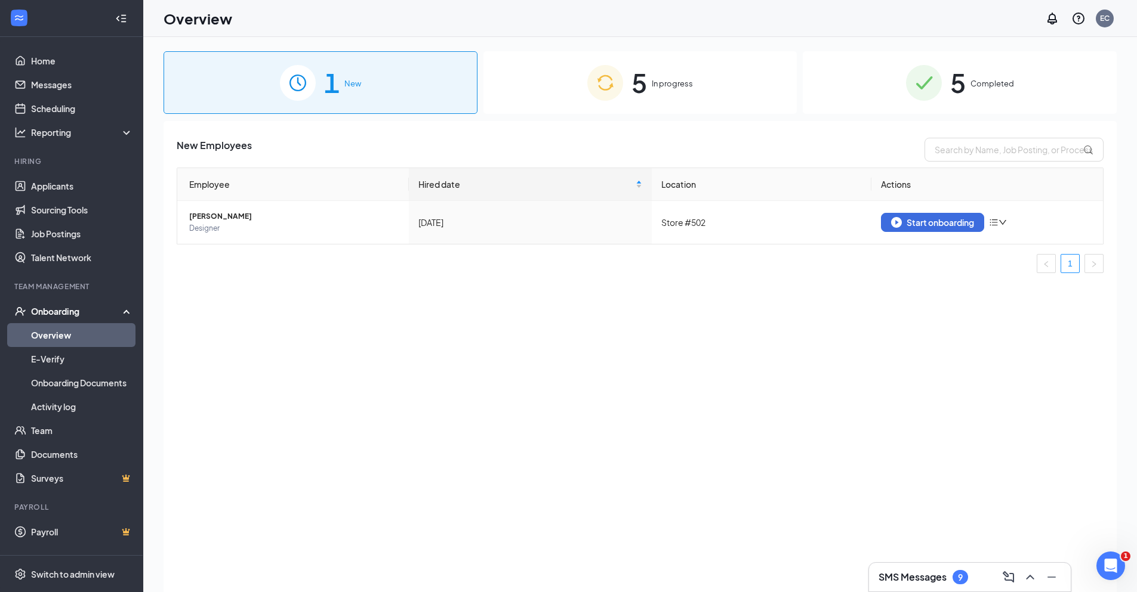
click at [1005, 78] on span "Completed" at bounding box center [992, 84] width 44 height 12
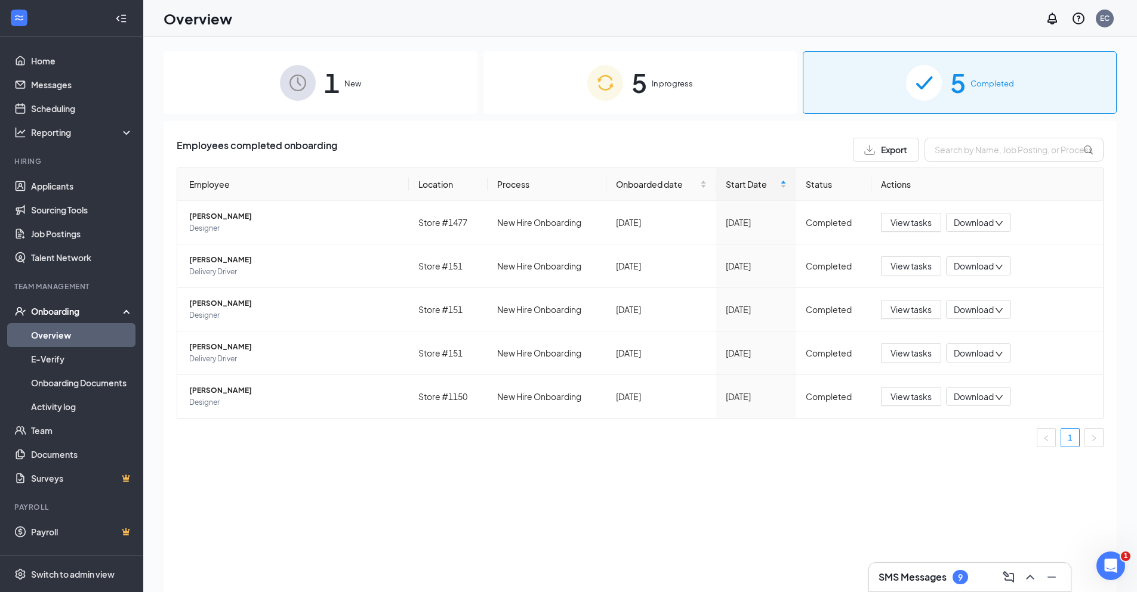
click at [348, 91] on div "1 New" at bounding box center [320, 82] width 314 height 63
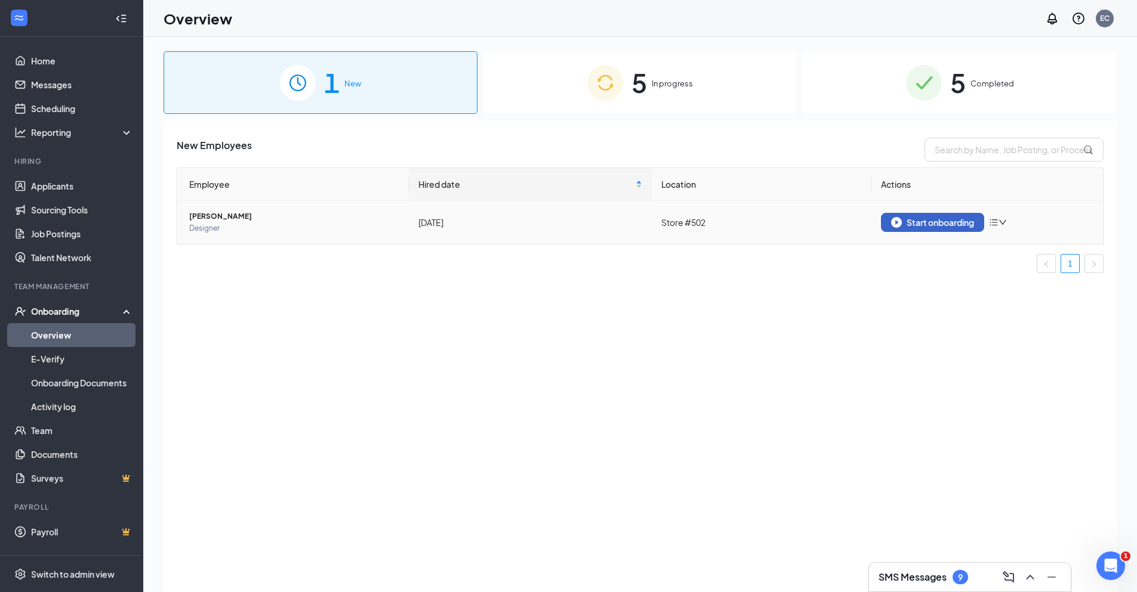
click at [971, 218] on div "Start onboarding" at bounding box center [932, 222] width 83 height 11
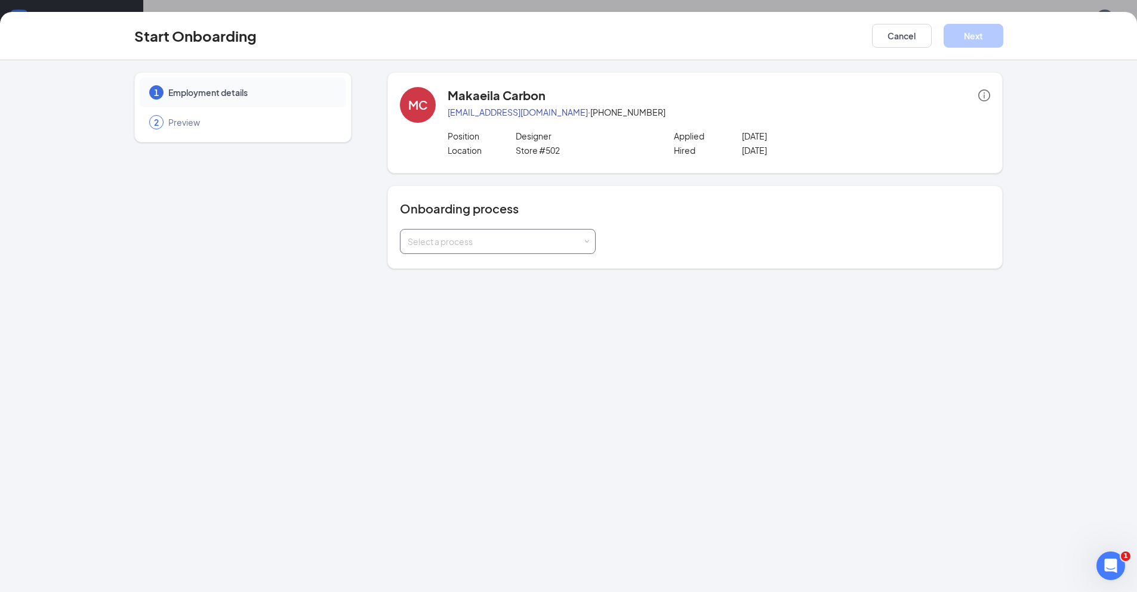
click at [477, 245] on div "Select a process" at bounding box center [494, 242] width 175 height 12
click at [447, 286] on span "New Hire Onboarding" at bounding box center [446, 288] width 84 height 11
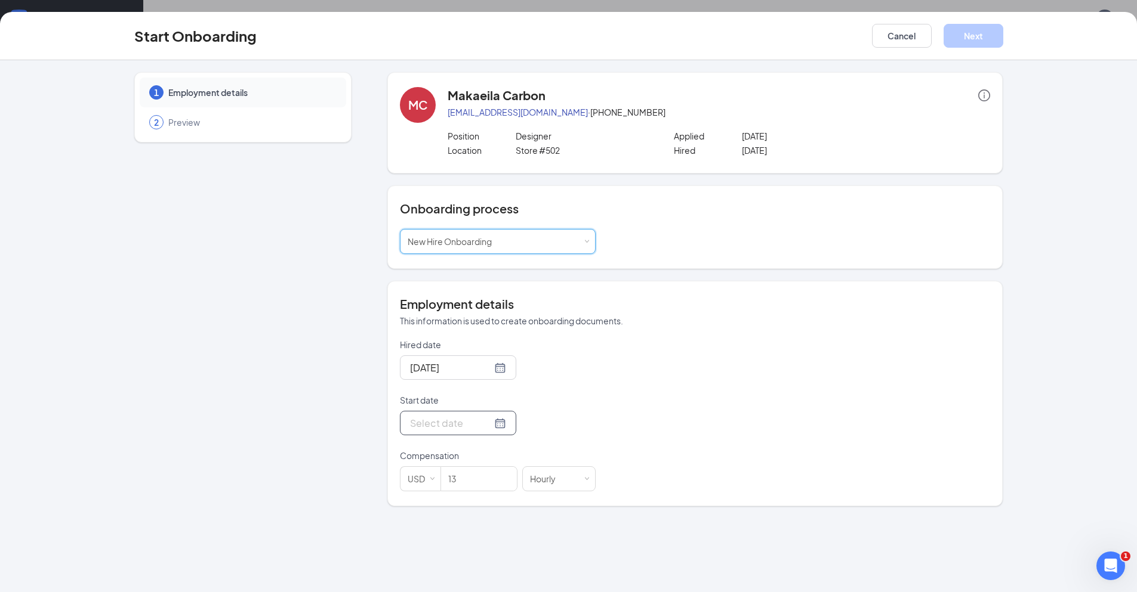
click at [489, 424] on div at bounding box center [458, 423] width 96 height 15
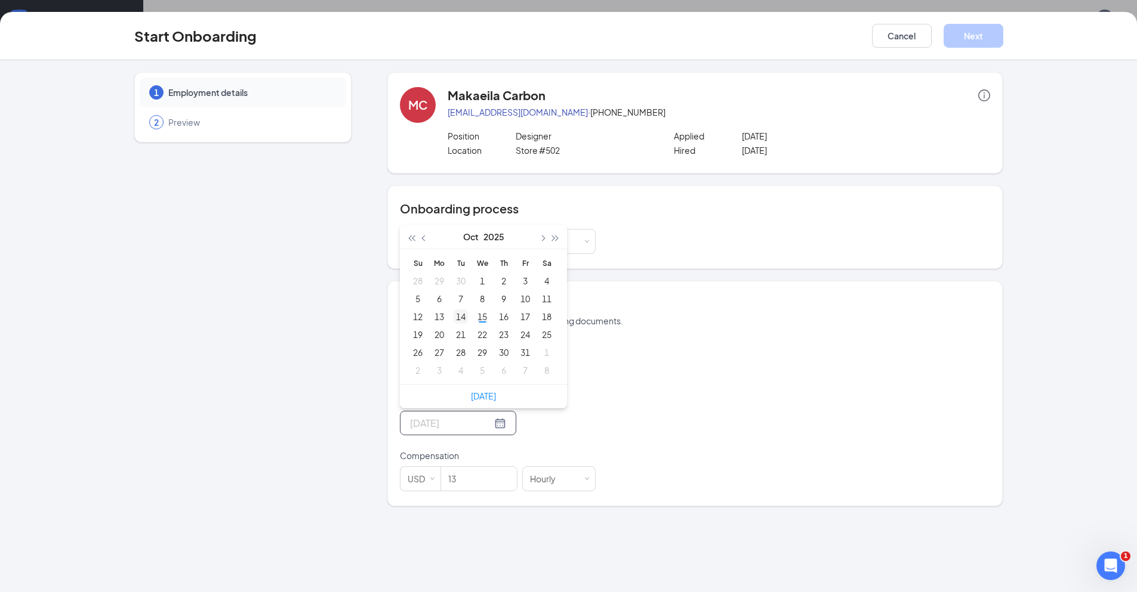
type input "[DATE]"
click at [461, 315] on div "14" at bounding box center [460, 317] width 14 height 14
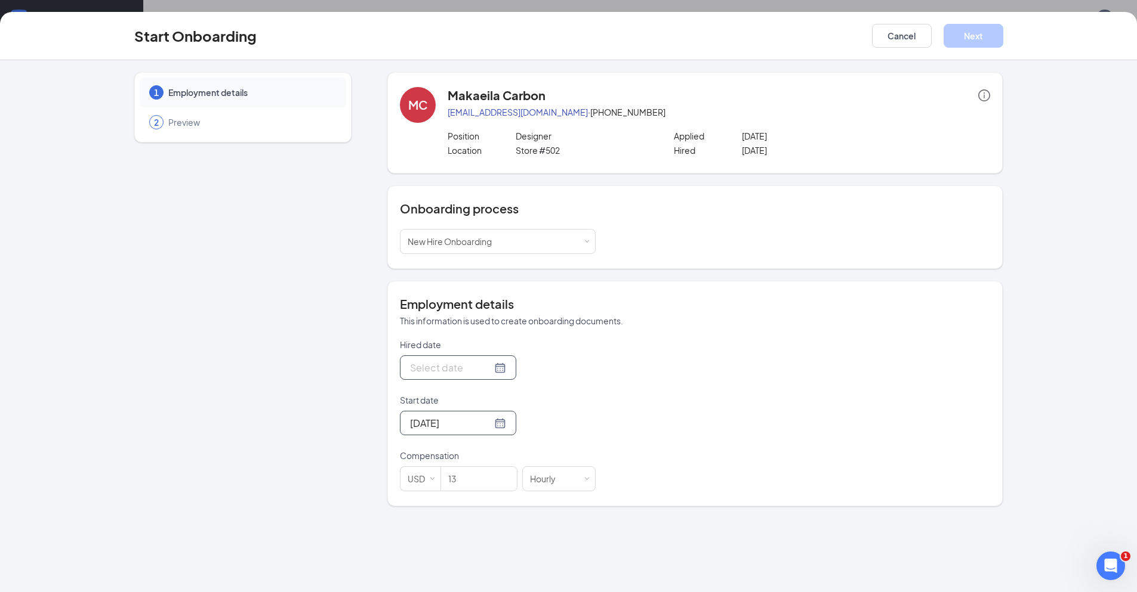
click at [490, 370] on div at bounding box center [458, 367] width 96 height 15
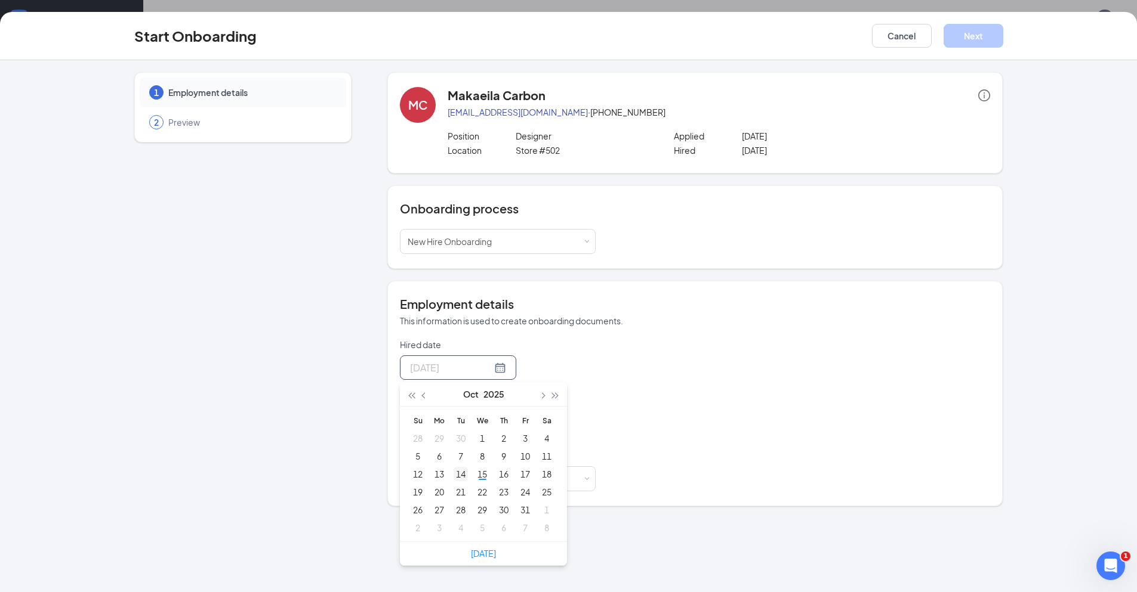
type input "[DATE]"
drag, startPoint x: 463, startPoint y: 474, endPoint x: 515, endPoint y: 460, distance: 54.4
click at [463, 475] on div "14" at bounding box center [460, 474] width 14 height 14
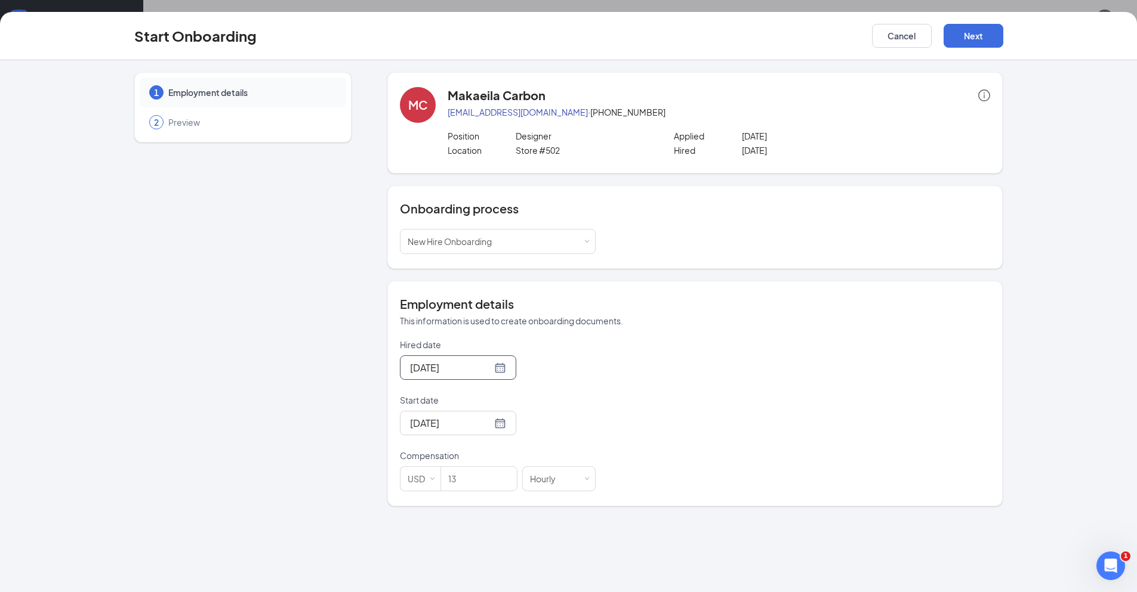
click at [619, 397] on div "Hired date [DATE] [DATE] Su Mo Tu We Th Fr Sa 28 29 30 1 2 3 4 5 6 7 8 9 10 11 …" at bounding box center [695, 415] width 590 height 153
click at [969, 32] on button "Next" at bounding box center [973, 36] width 60 height 24
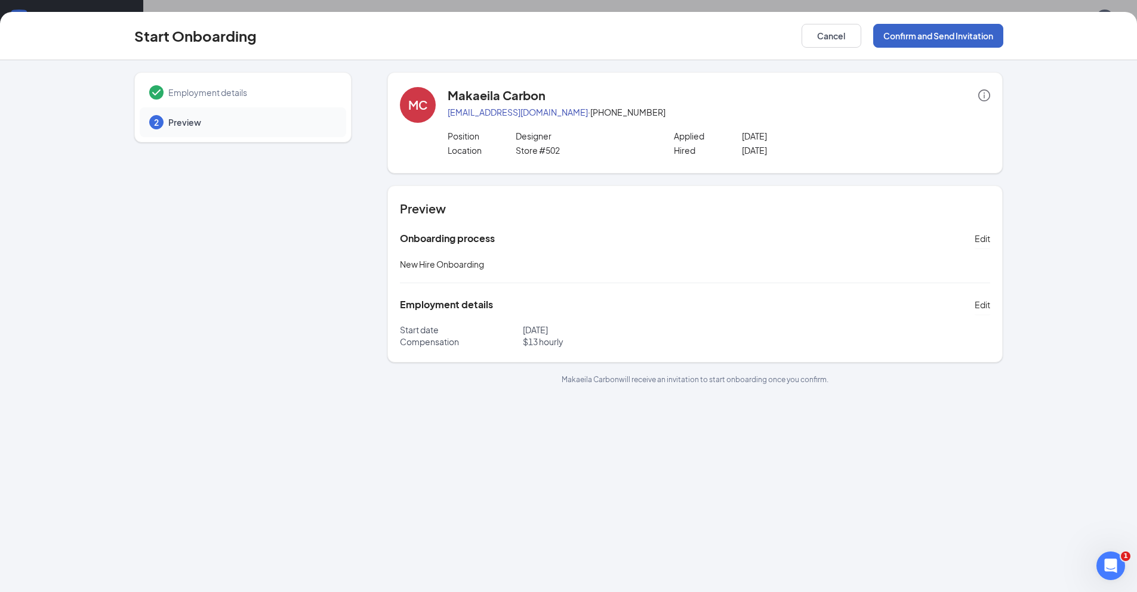
click at [976, 33] on button "Confirm and Send Invitation" at bounding box center [938, 36] width 130 height 24
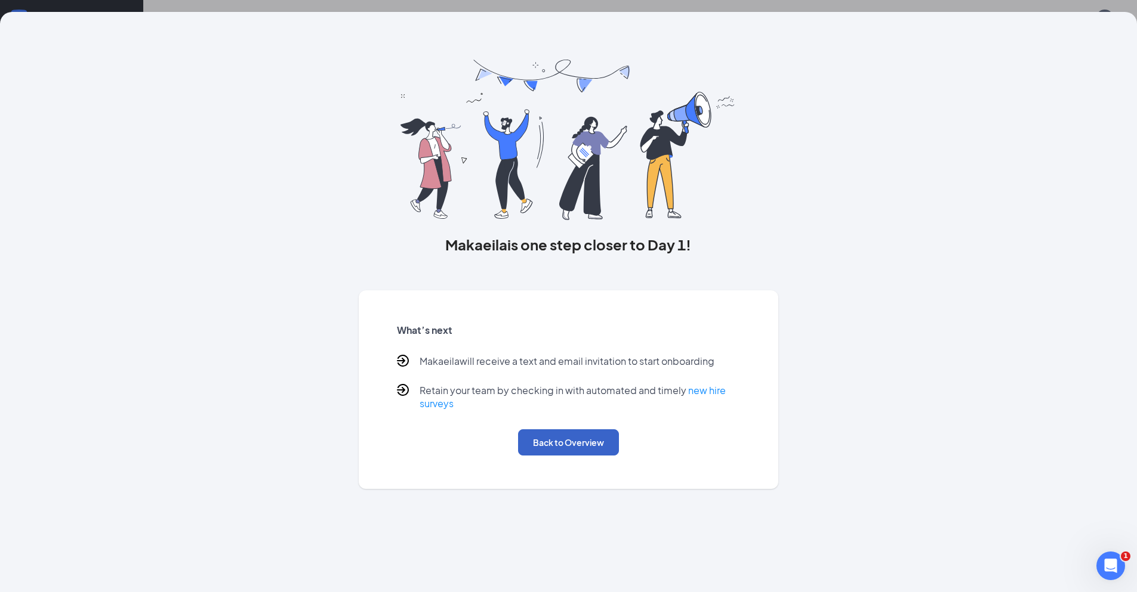
click at [555, 443] on button "Back to Overview" at bounding box center [568, 443] width 101 height 26
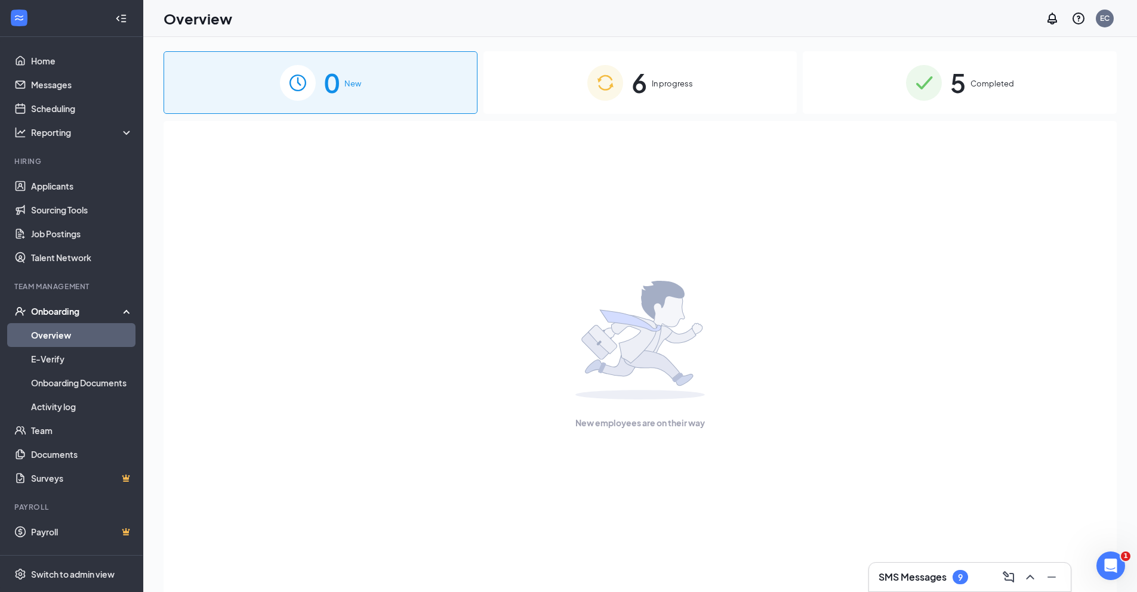
click at [651, 73] on div "6 In progress" at bounding box center [640, 82] width 314 height 63
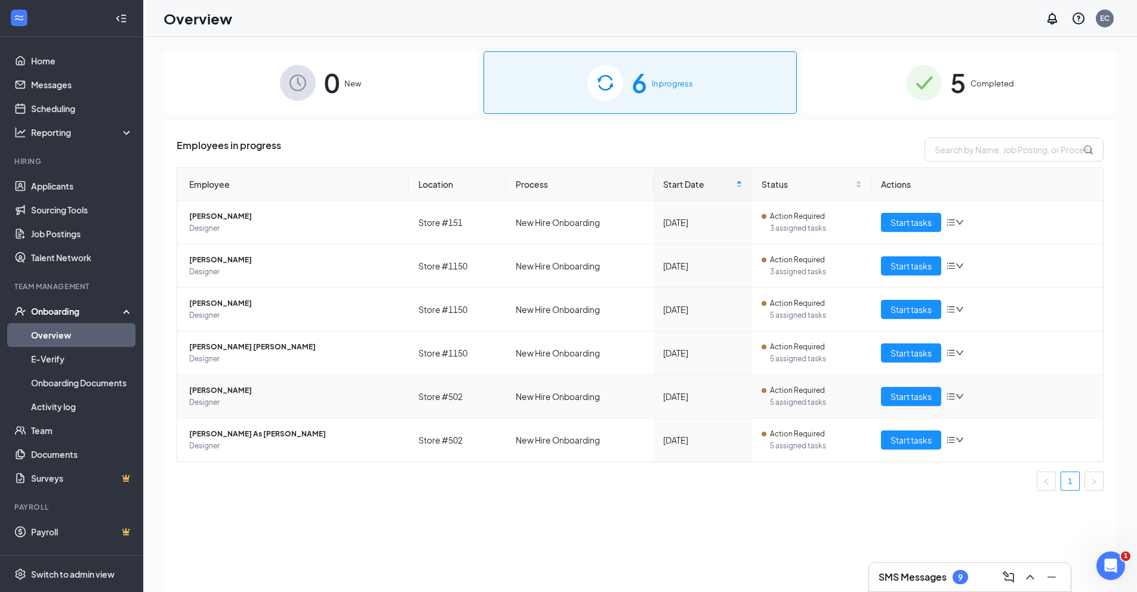
click at [256, 398] on span "Designer" at bounding box center [294, 403] width 210 height 12
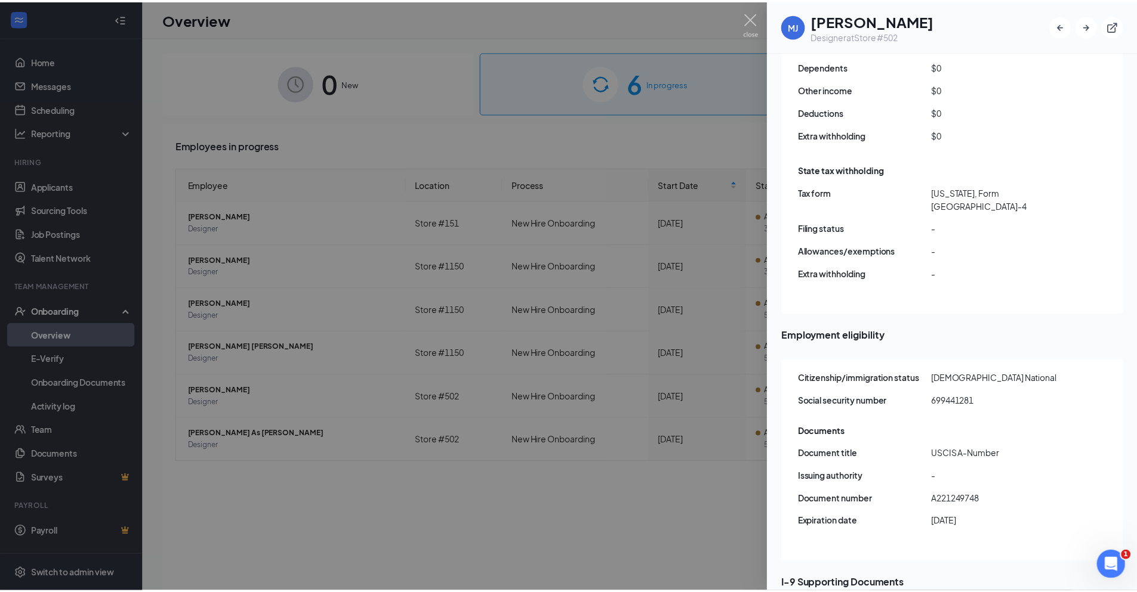
scroll to position [1094, 0]
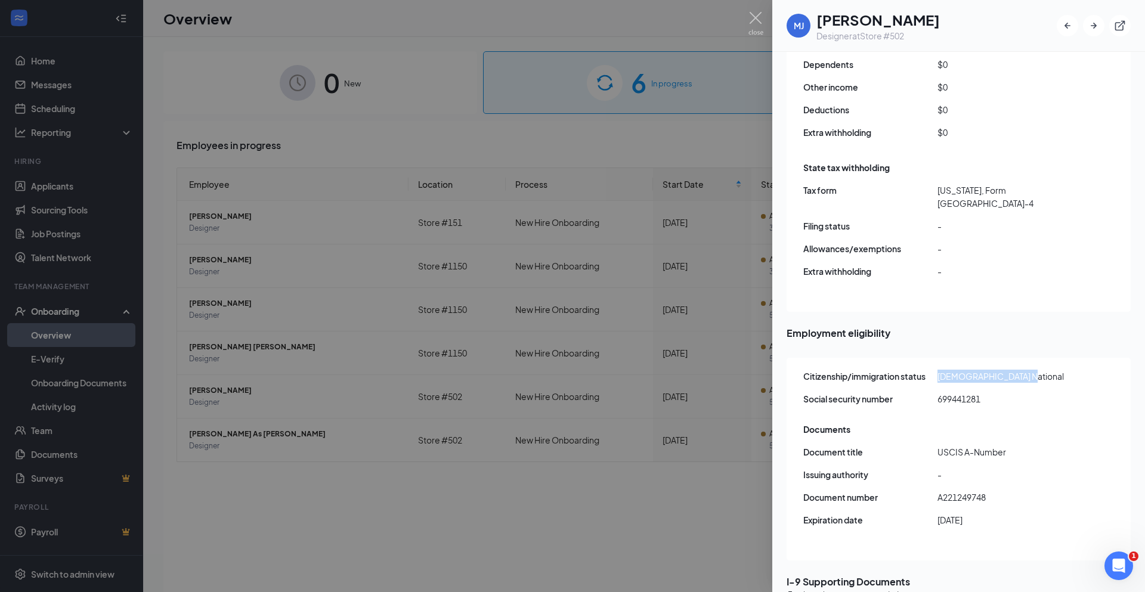
drag, startPoint x: 1021, startPoint y: 336, endPoint x: 931, endPoint y: 343, distance: 90.3
click at [931, 370] on div "Citizenship/immigration status Non-citizen National" at bounding box center [960, 376] width 313 height 13
drag, startPoint x: 756, startPoint y: 24, endPoint x: 727, endPoint y: 222, distance: 199.6
click at [756, 24] on img at bounding box center [756, 23] width 15 height 23
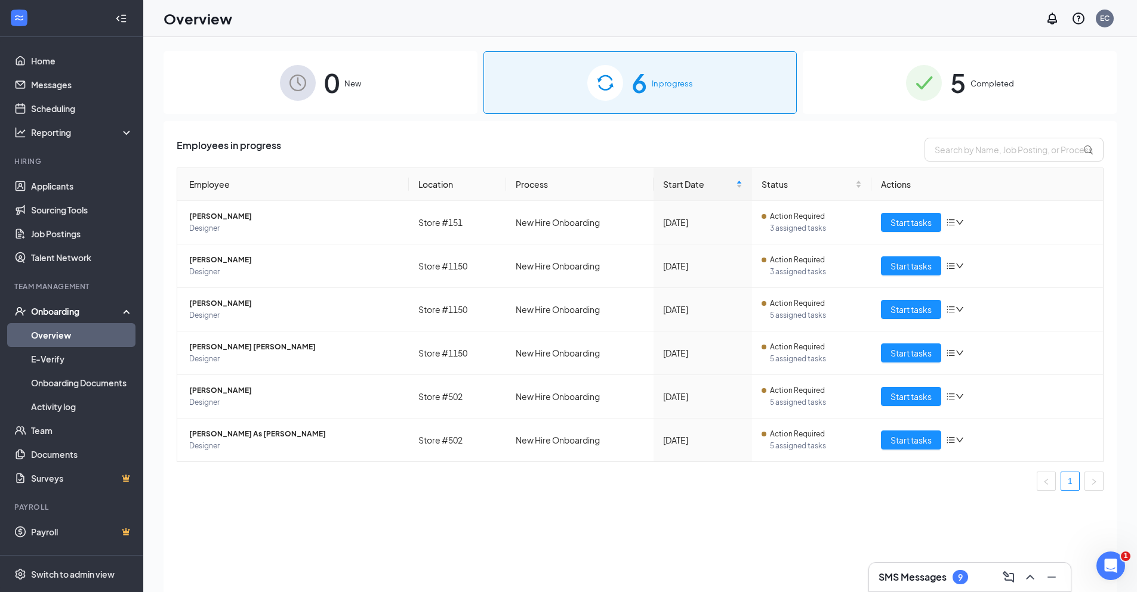
click at [905, 88] on div "5 Completed" at bounding box center [959, 82] width 314 height 63
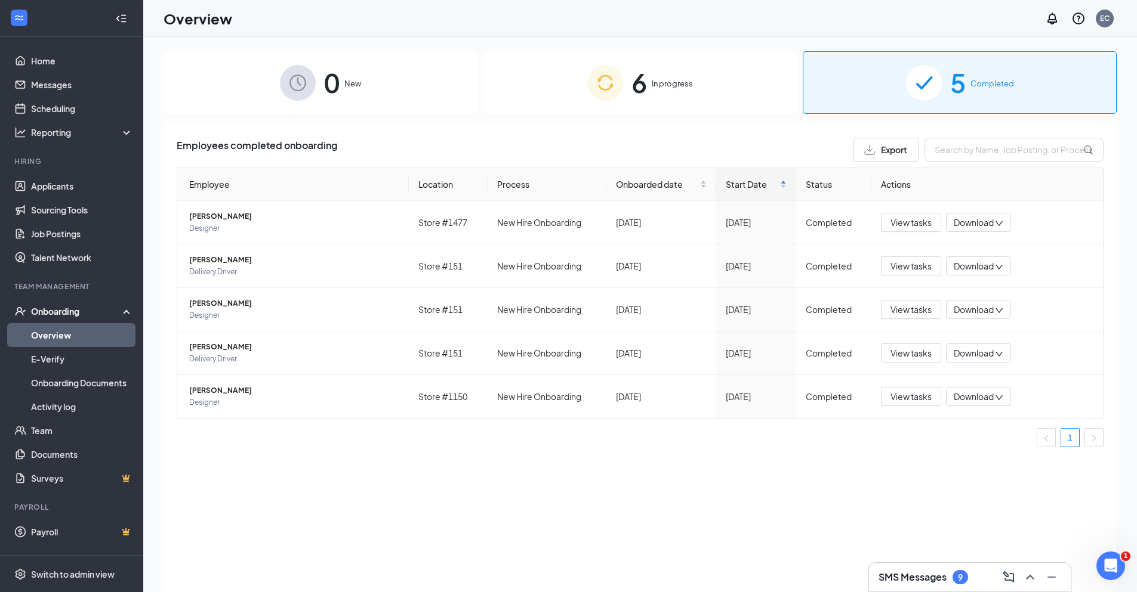
click at [608, 84] on img at bounding box center [605, 83] width 36 height 36
